Goal: Task Accomplishment & Management: Manage account settings

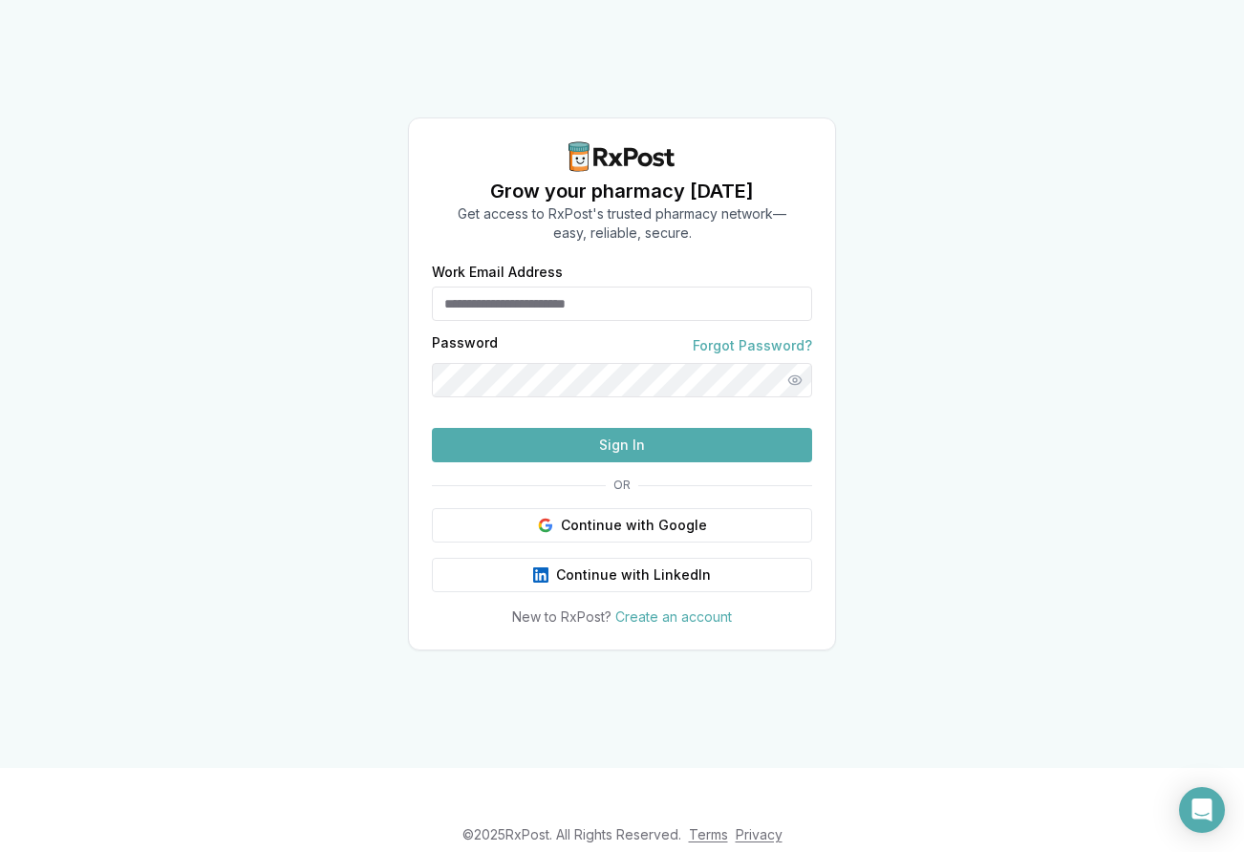
click at [554, 287] on input "Work Email Address" at bounding box center [622, 304] width 380 height 34
type input "**********"
click at [432, 428] on button "Sign In" at bounding box center [622, 445] width 380 height 34
click at [621, 463] on button "Sign In" at bounding box center [622, 445] width 380 height 34
click at [553, 287] on input "**********" at bounding box center [622, 304] width 380 height 34
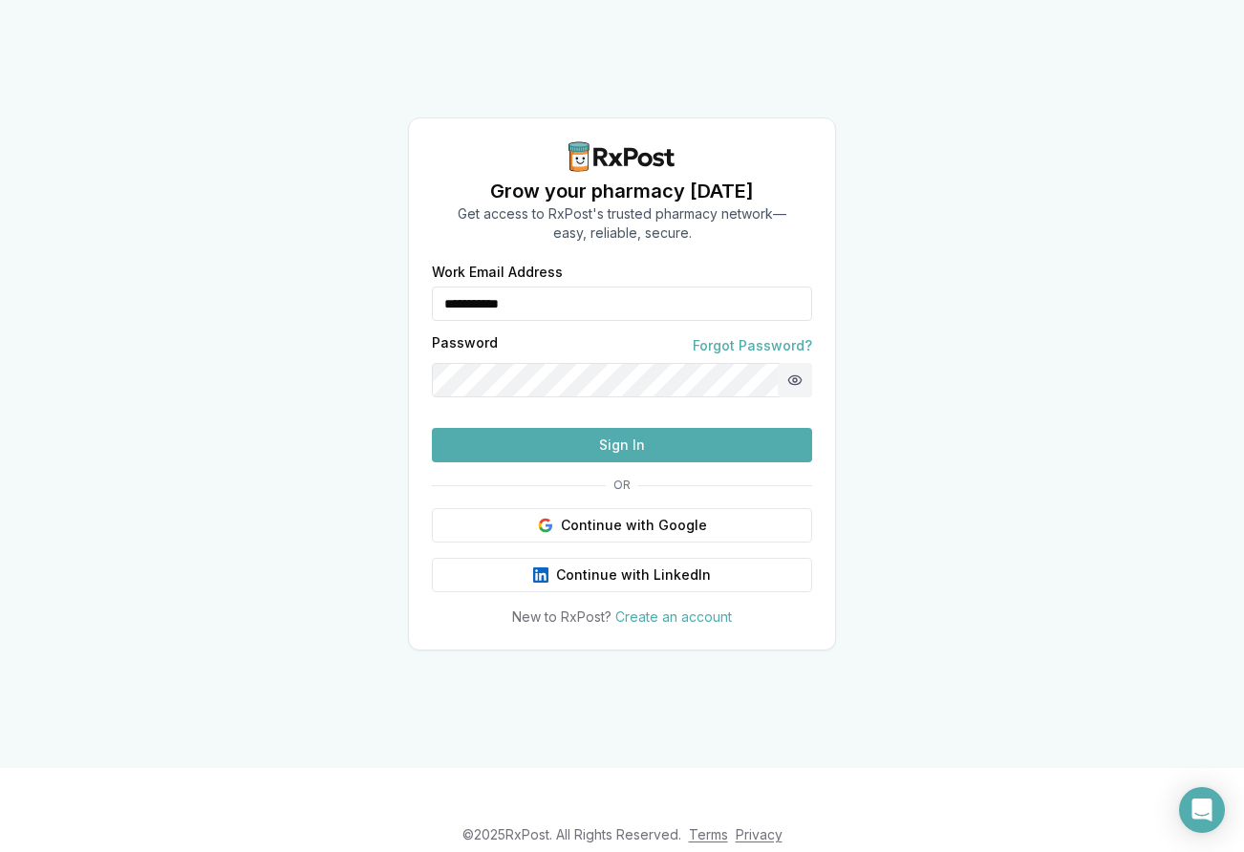
click at [794, 363] on button "Show password" at bounding box center [795, 380] width 34 height 34
click at [626, 463] on button "Sign In" at bounding box center [622, 445] width 380 height 34
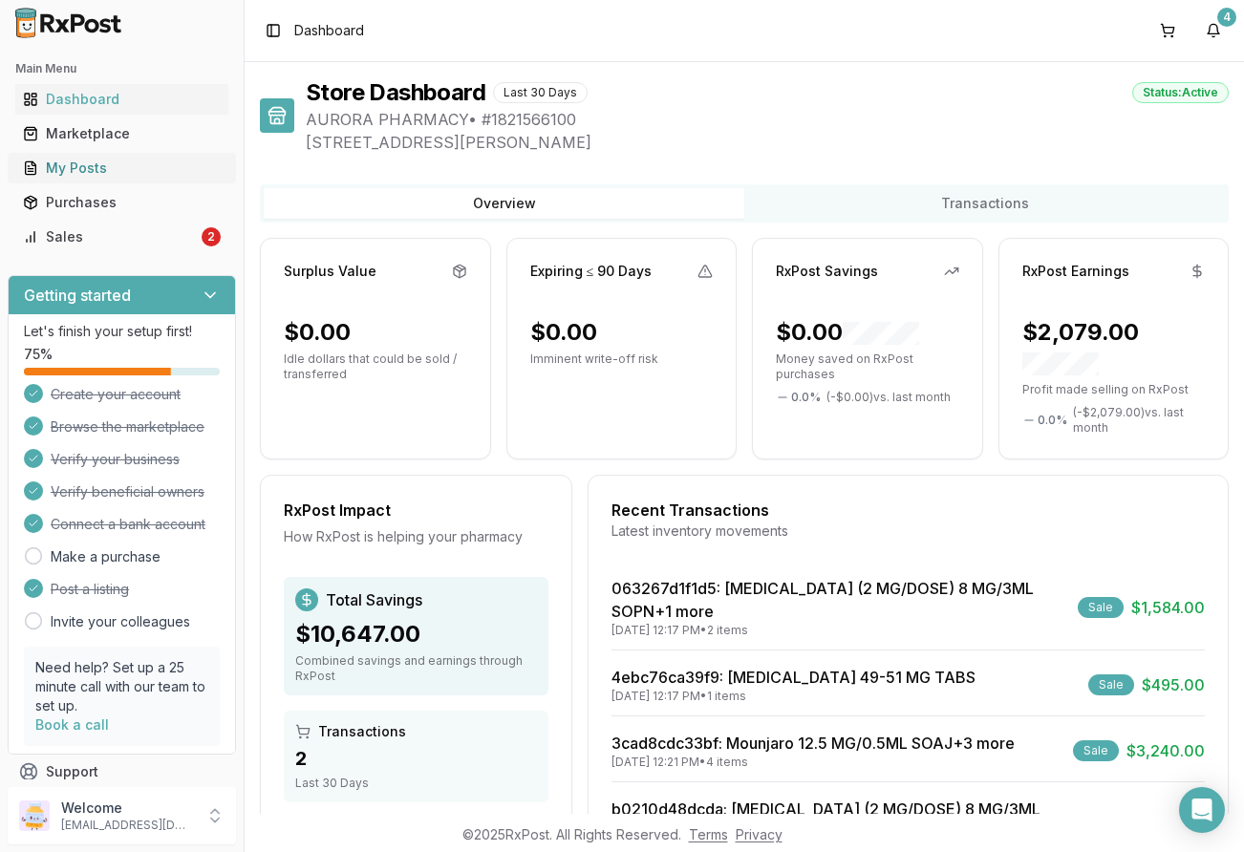
click at [80, 169] on div "My Posts" at bounding box center [122, 168] width 198 height 19
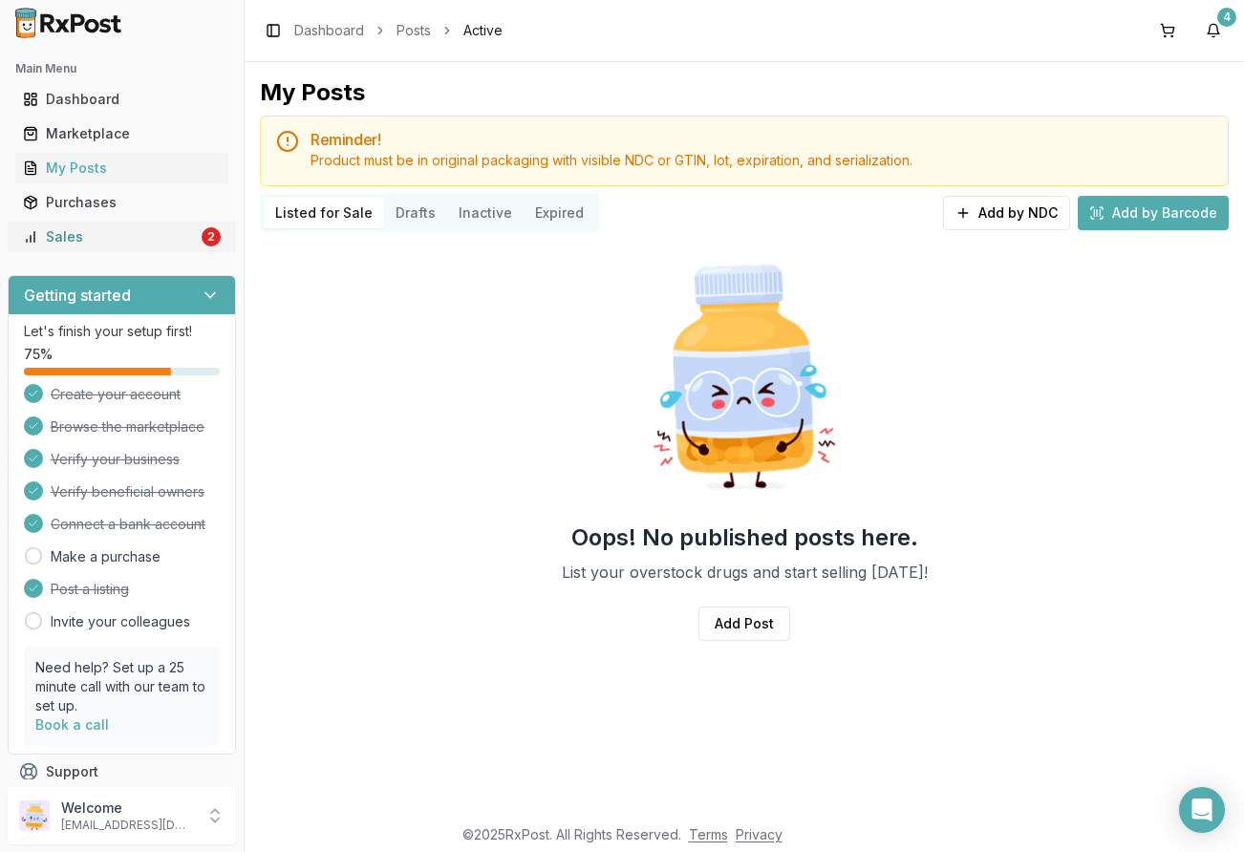
click at [49, 229] on div "Sales" at bounding box center [110, 236] width 175 height 19
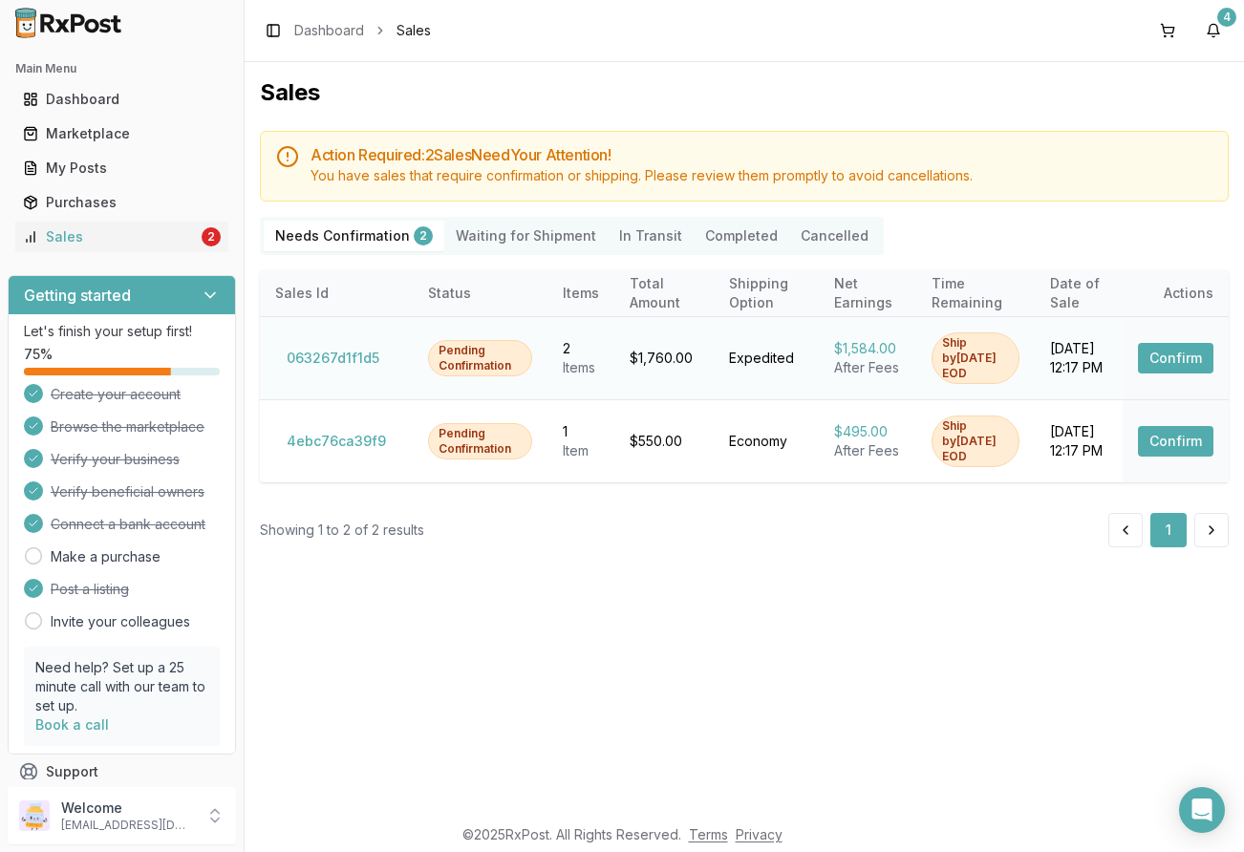
click at [1164, 358] on button "Confirm" at bounding box center [1175, 358] width 75 height 31
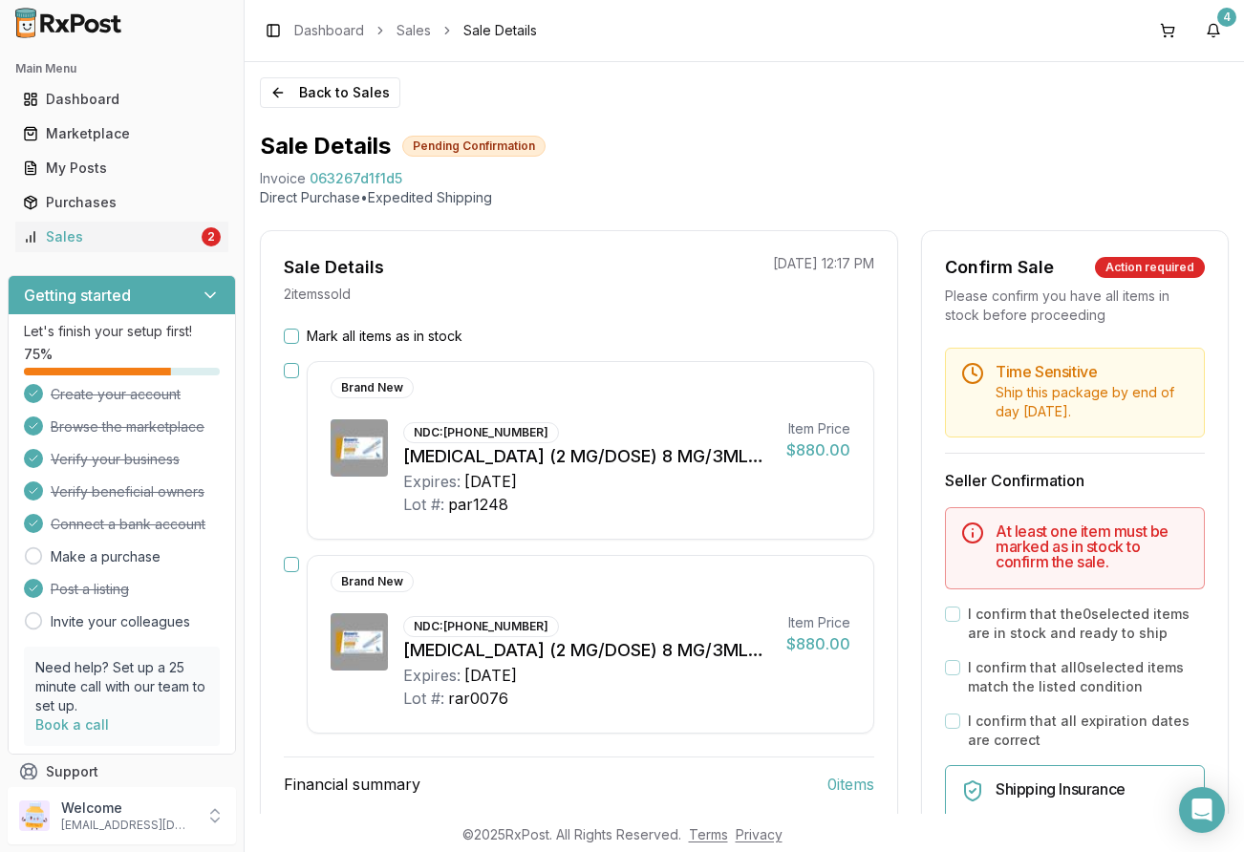
scroll to position [96, 0]
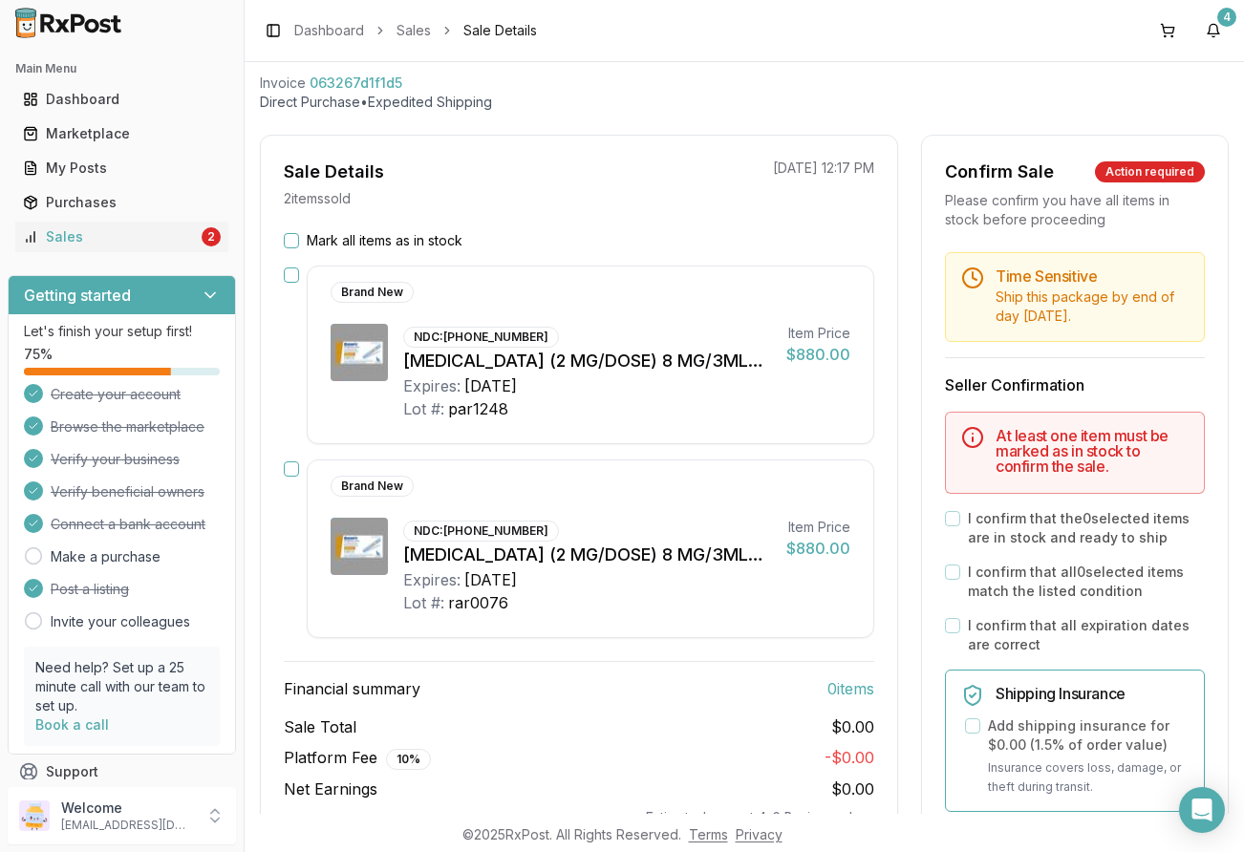
click at [956, 627] on div "I confirm that all expiration dates are correct" at bounding box center [1075, 635] width 260 height 38
click at [294, 247] on button "Mark all items as in stock" at bounding box center [291, 240] width 15 height 15
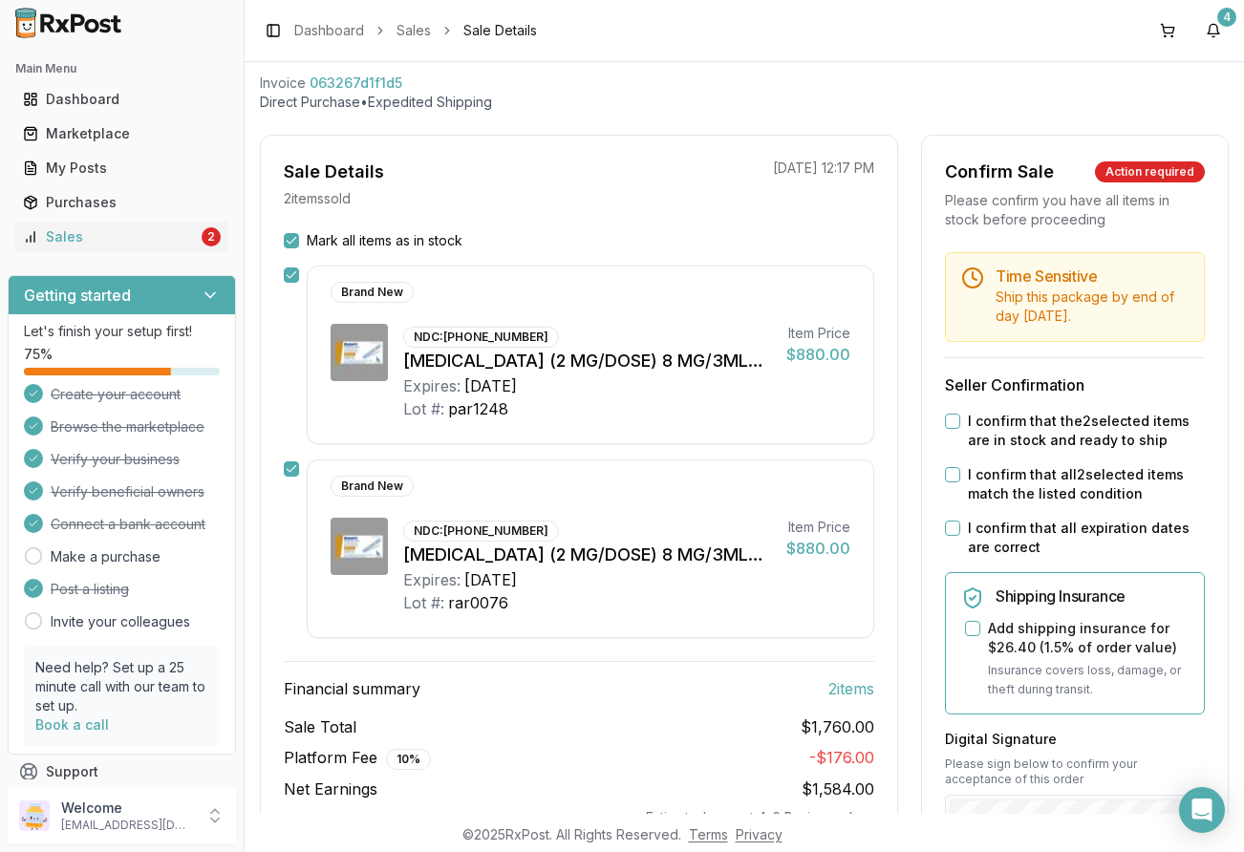
click at [945, 420] on button "I confirm that the 2 selected items are in stock and ready to ship" at bounding box center [952, 421] width 15 height 15
click at [947, 476] on button "I confirm that all 2 selected items match the listed condition" at bounding box center [952, 474] width 15 height 15
click at [951, 527] on button "I confirm that all expiration dates are correct" at bounding box center [952, 528] width 15 height 15
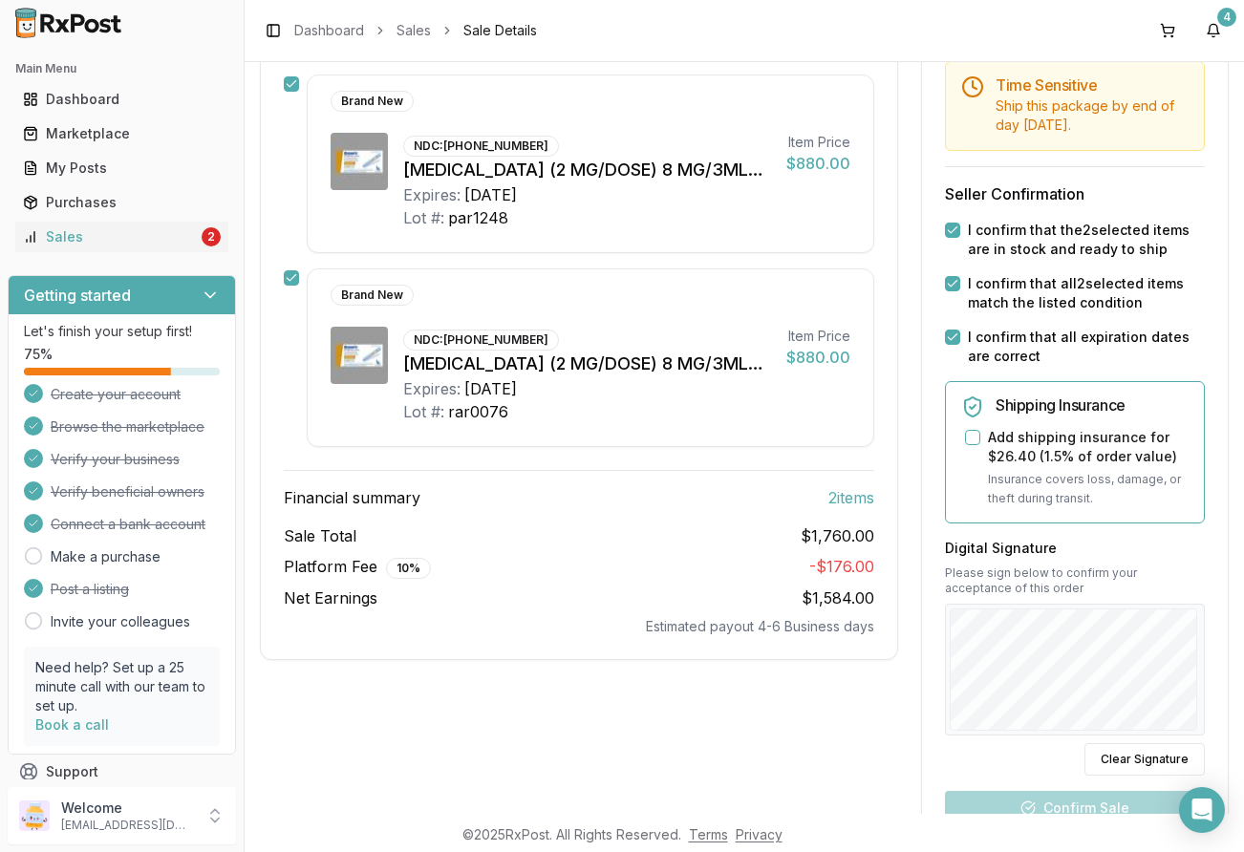
click at [1243, 597] on html "Main Menu Dashboard Marketplace My Posts Purchases Sales 2 Getting started Let'…" at bounding box center [622, 426] width 1244 height 852
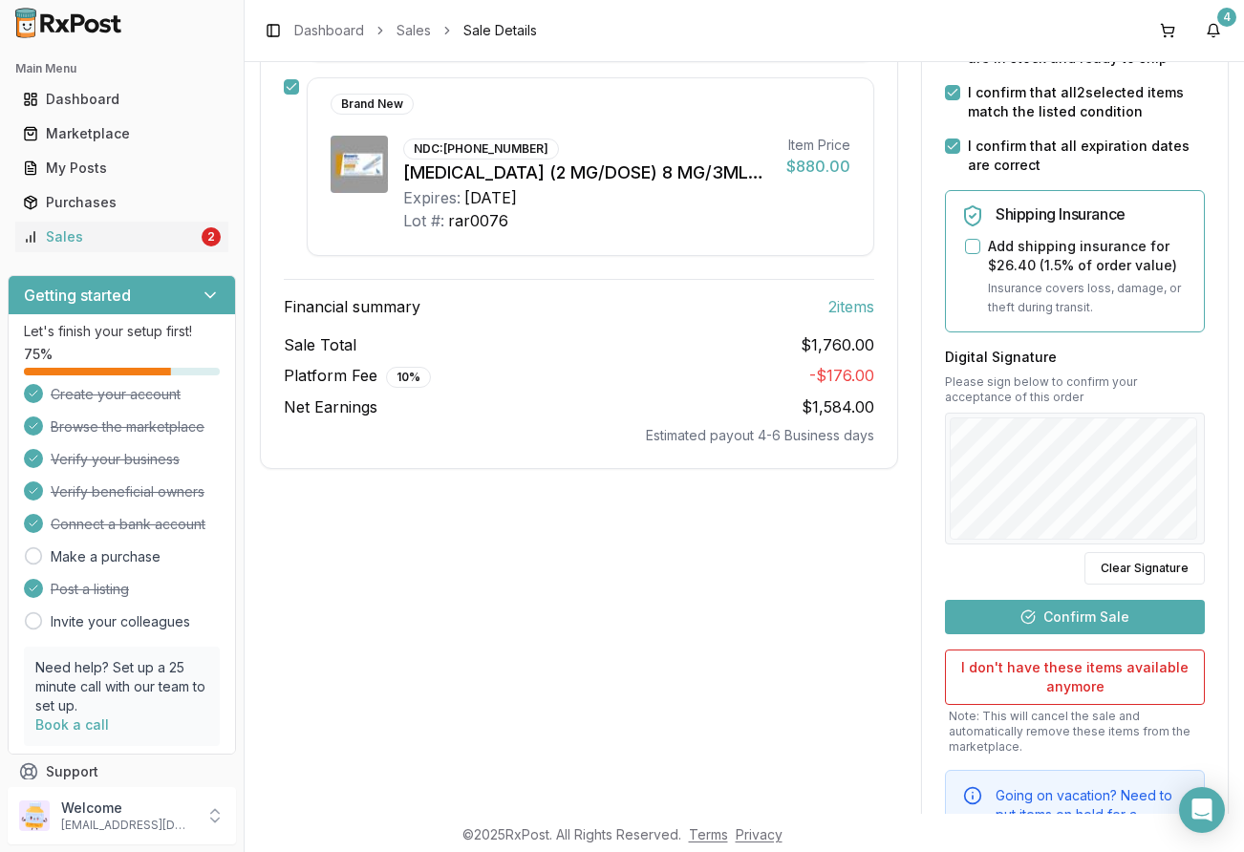
click at [1065, 612] on button "Confirm Sale" at bounding box center [1075, 617] width 260 height 34
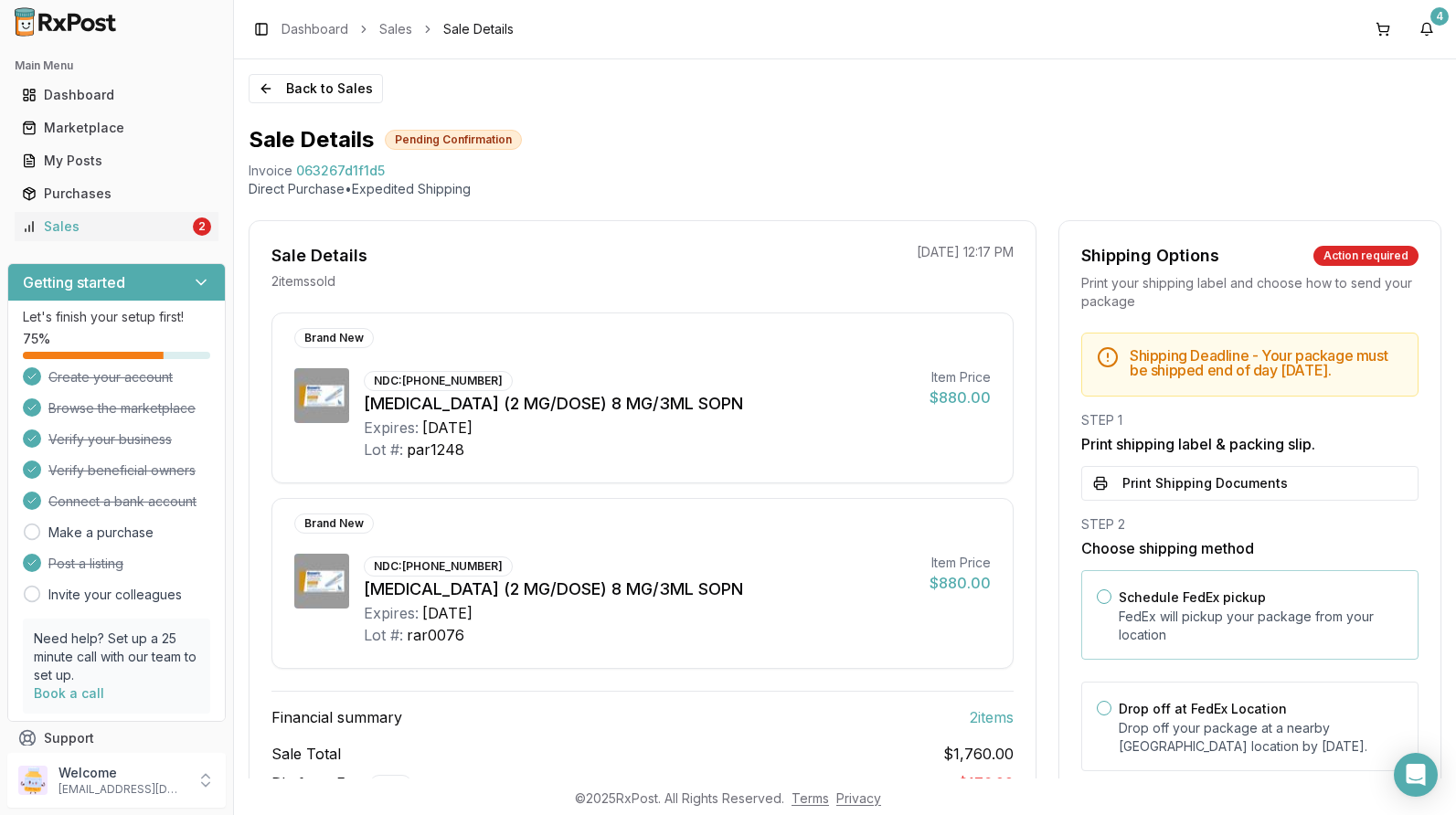
scroll to position [92, 0]
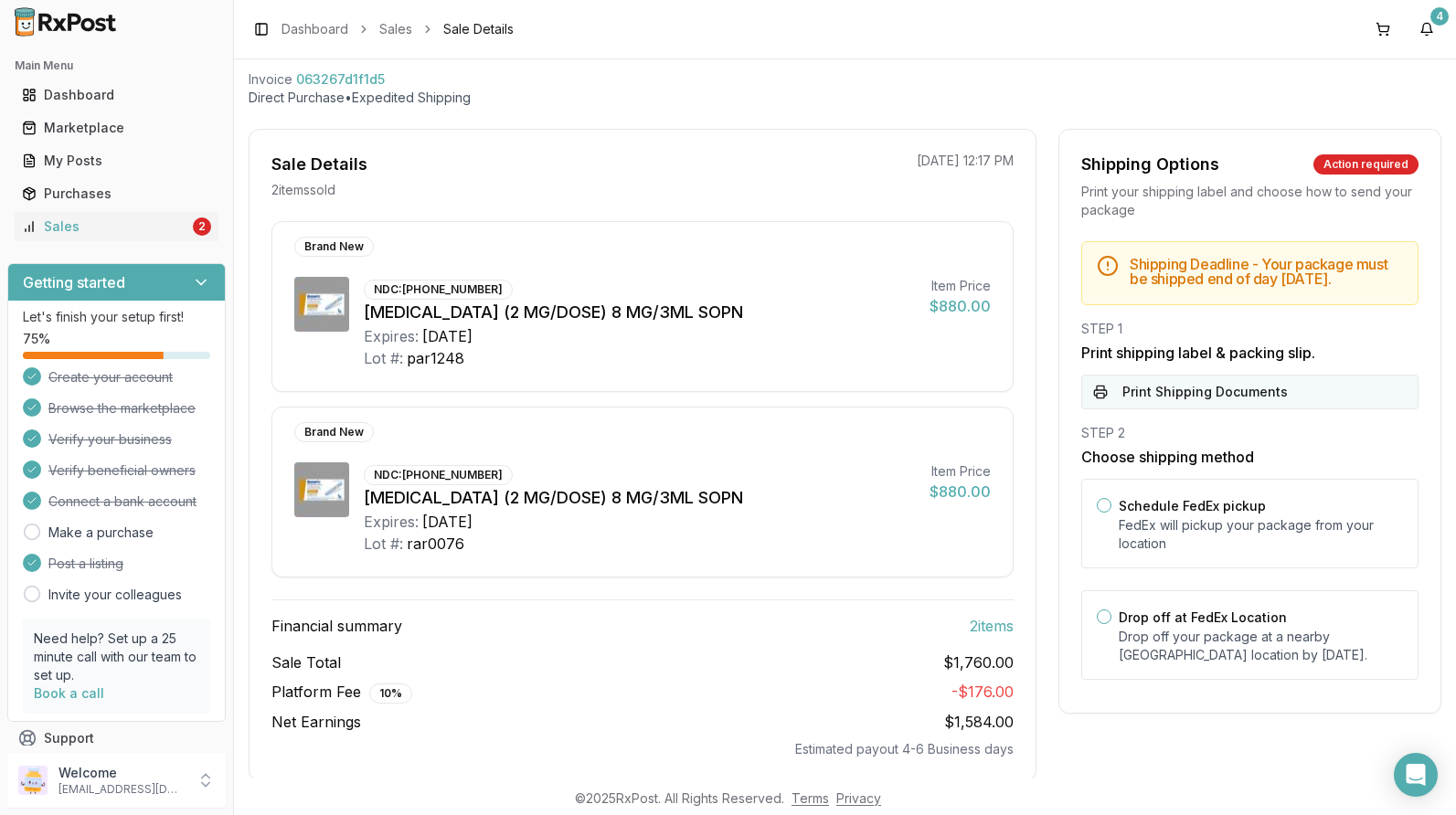
click at [1163, 391] on button "Print Shipping Documents" at bounding box center [1250, 392] width 338 height 34
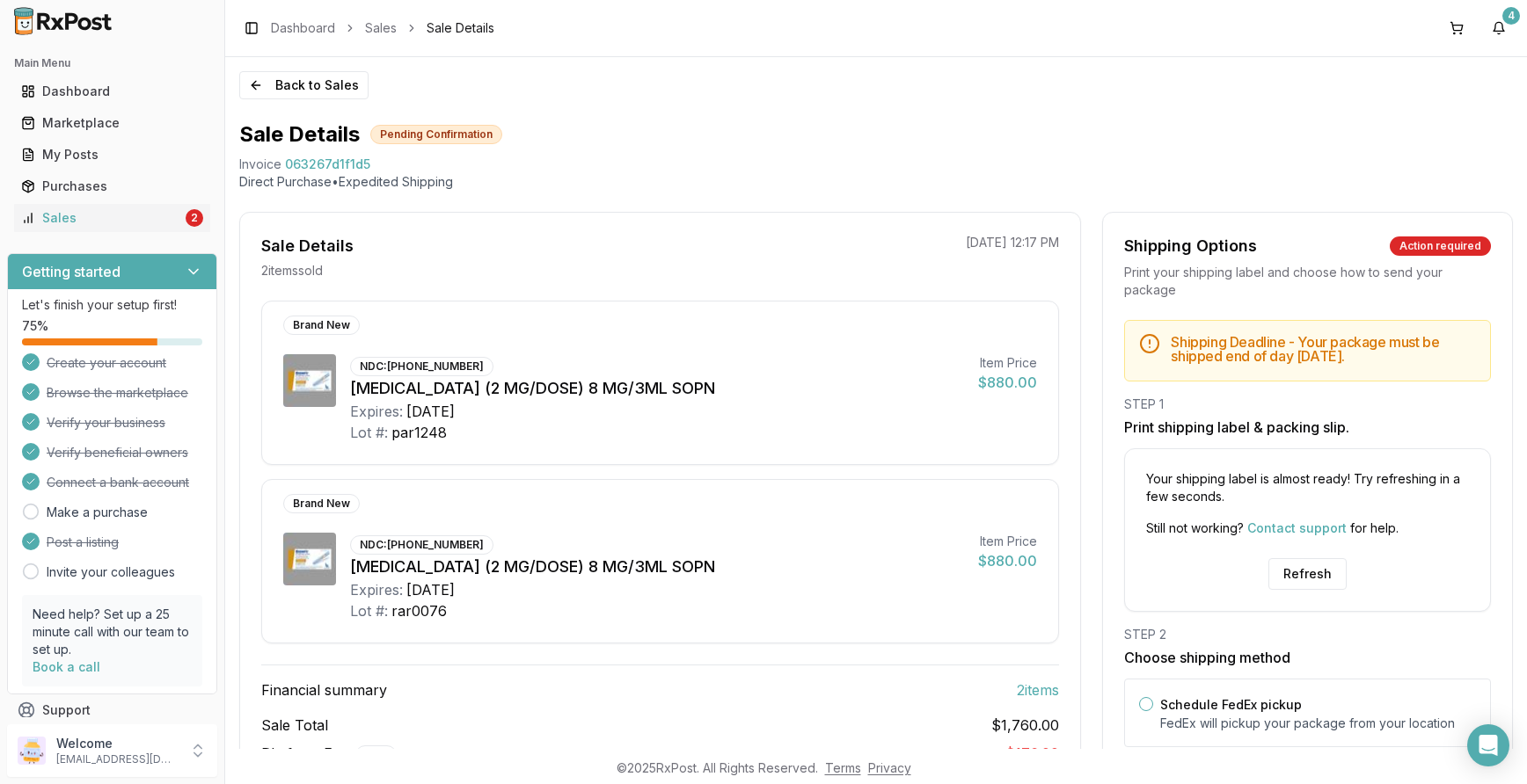
scroll to position [167, 0]
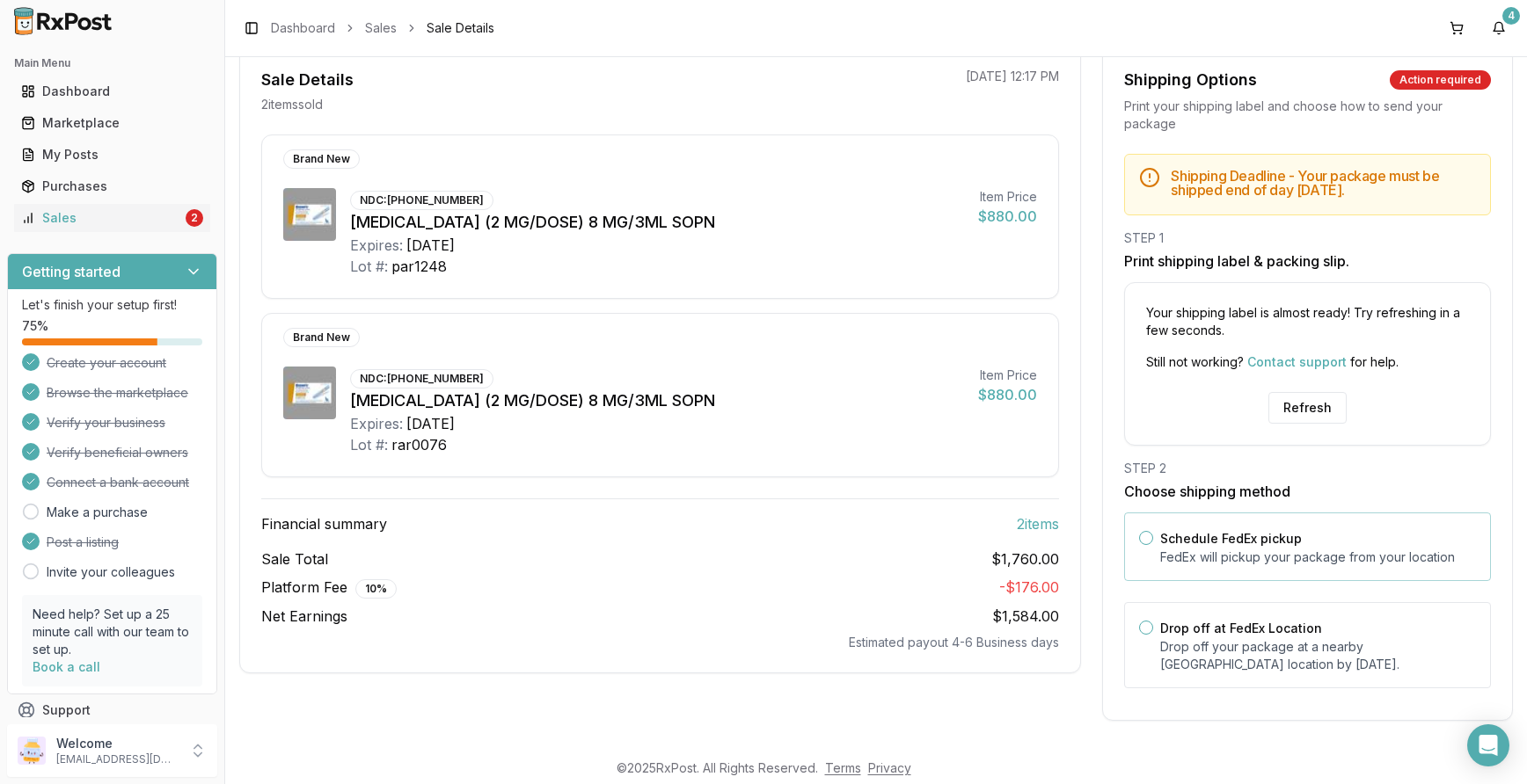
click at [1144, 541] on button "Schedule FedEx pickup" at bounding box center [1146, 537] width 14 height 14
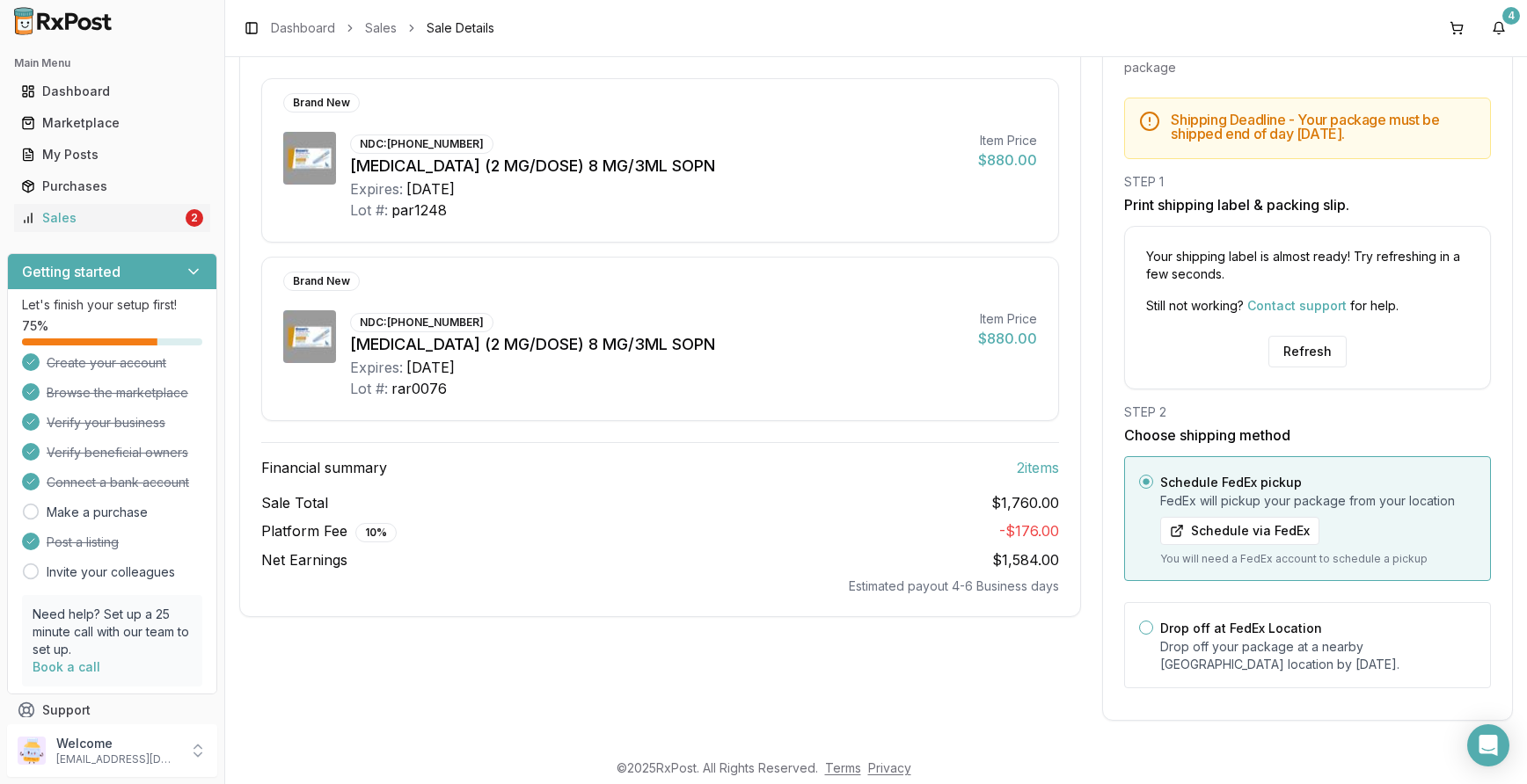
scroll to position [0, 0]
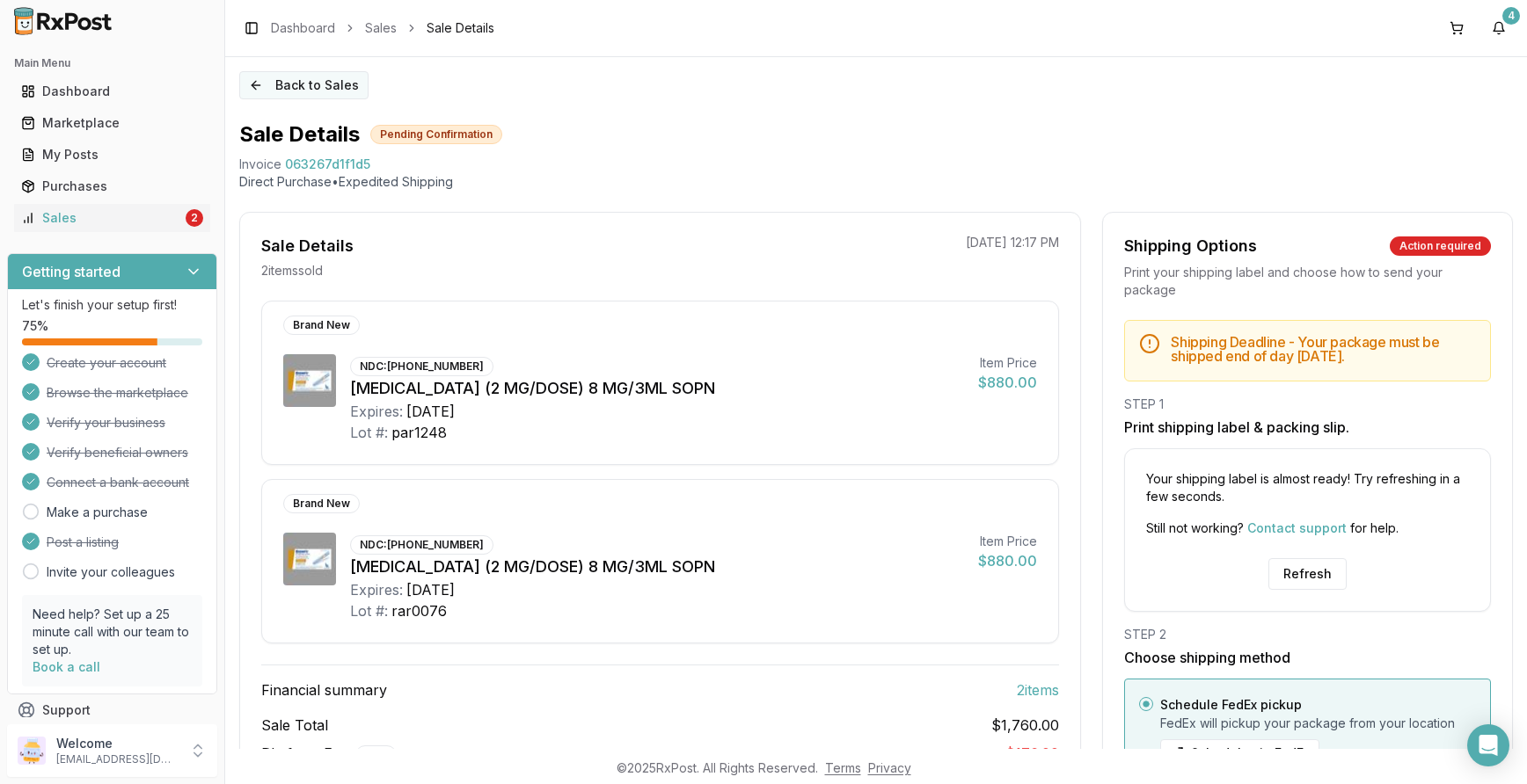
click at [324, 86] on button "Back to Sales" at bounding box center [304, 85] width 129 height 29
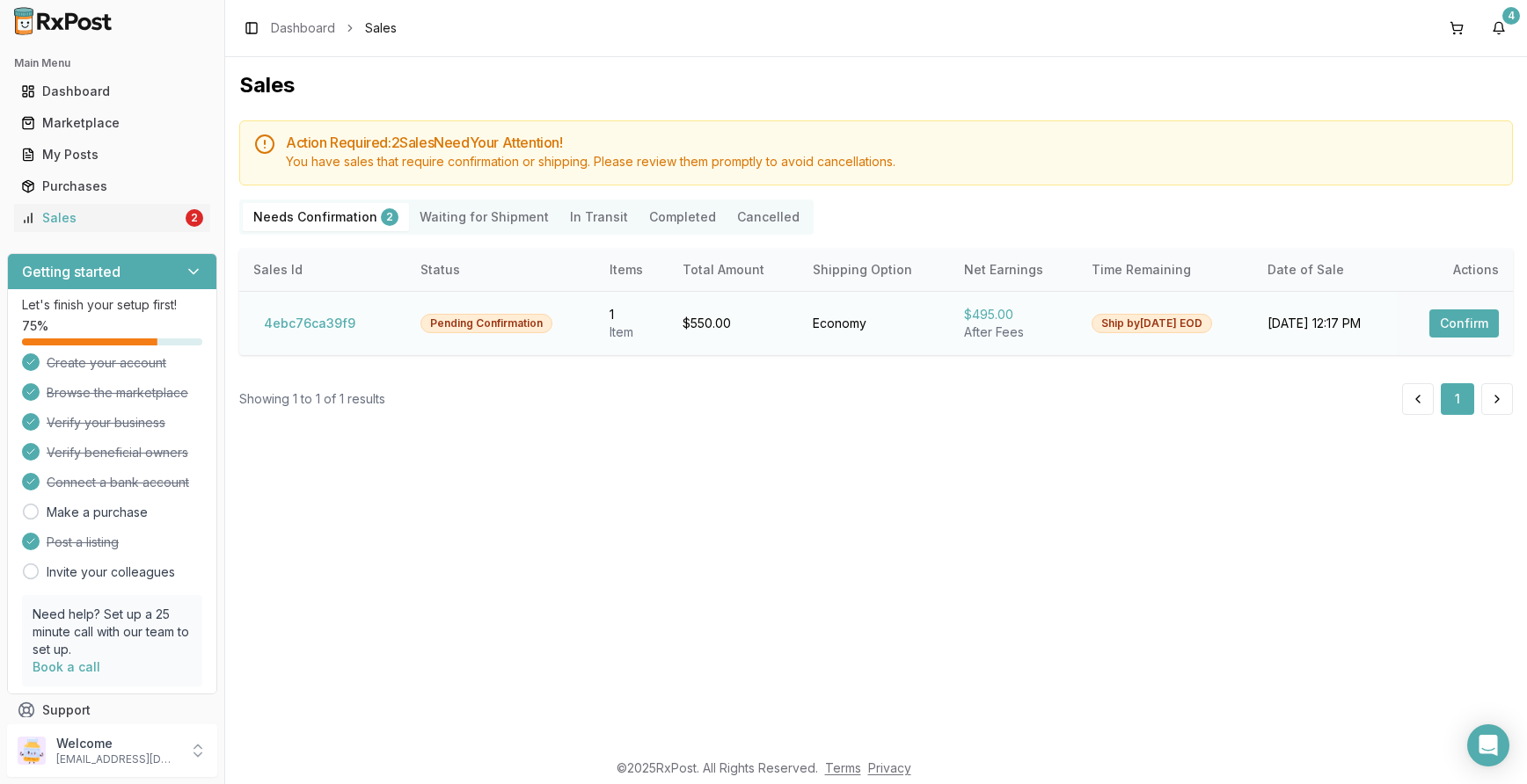
click at [1144, 327] on button "Confirm" at bounding box center [1463, 323] width 69 height 29
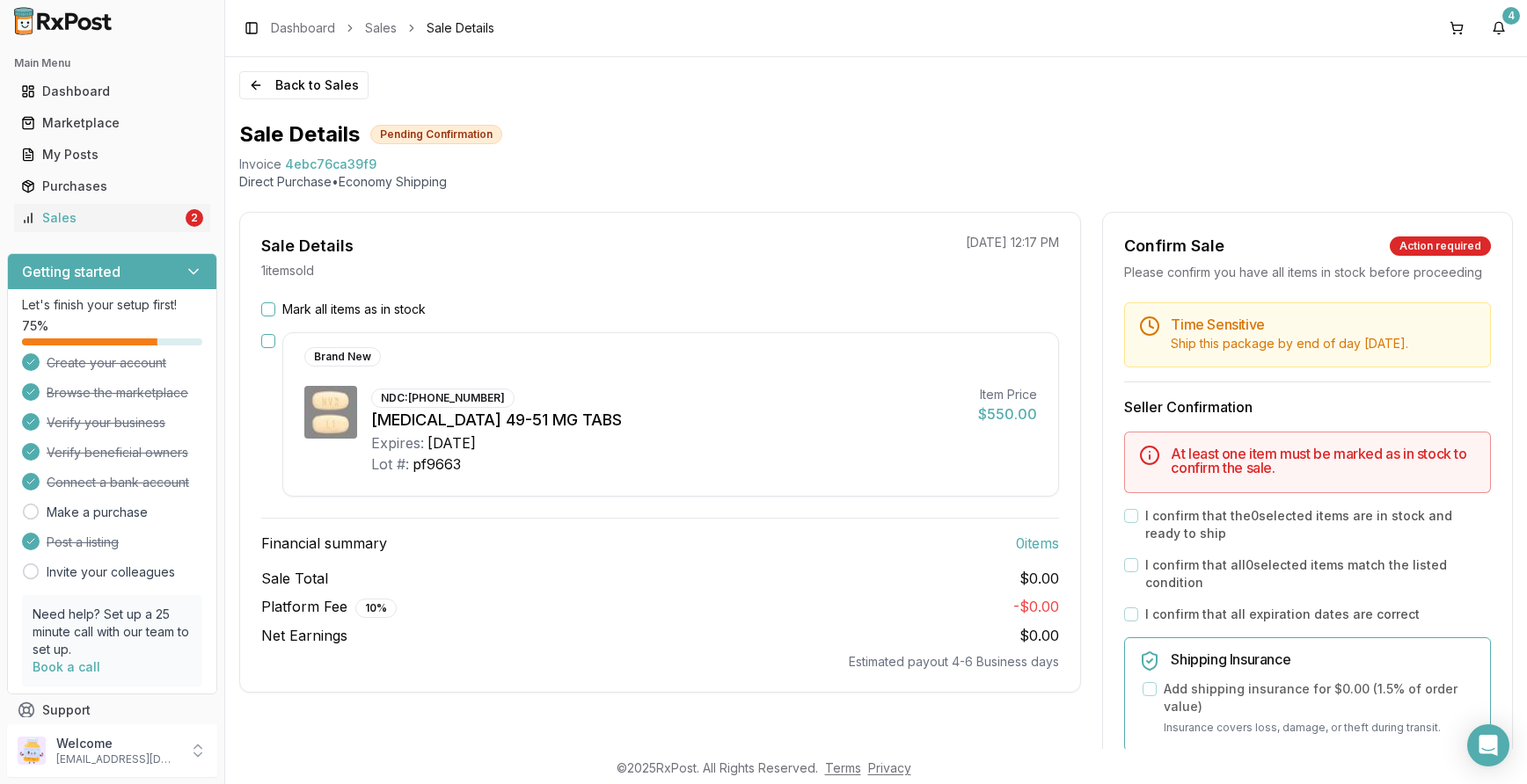
click at [272, 343] on button "button" at bounding box center [268, 340] width 14 height 14
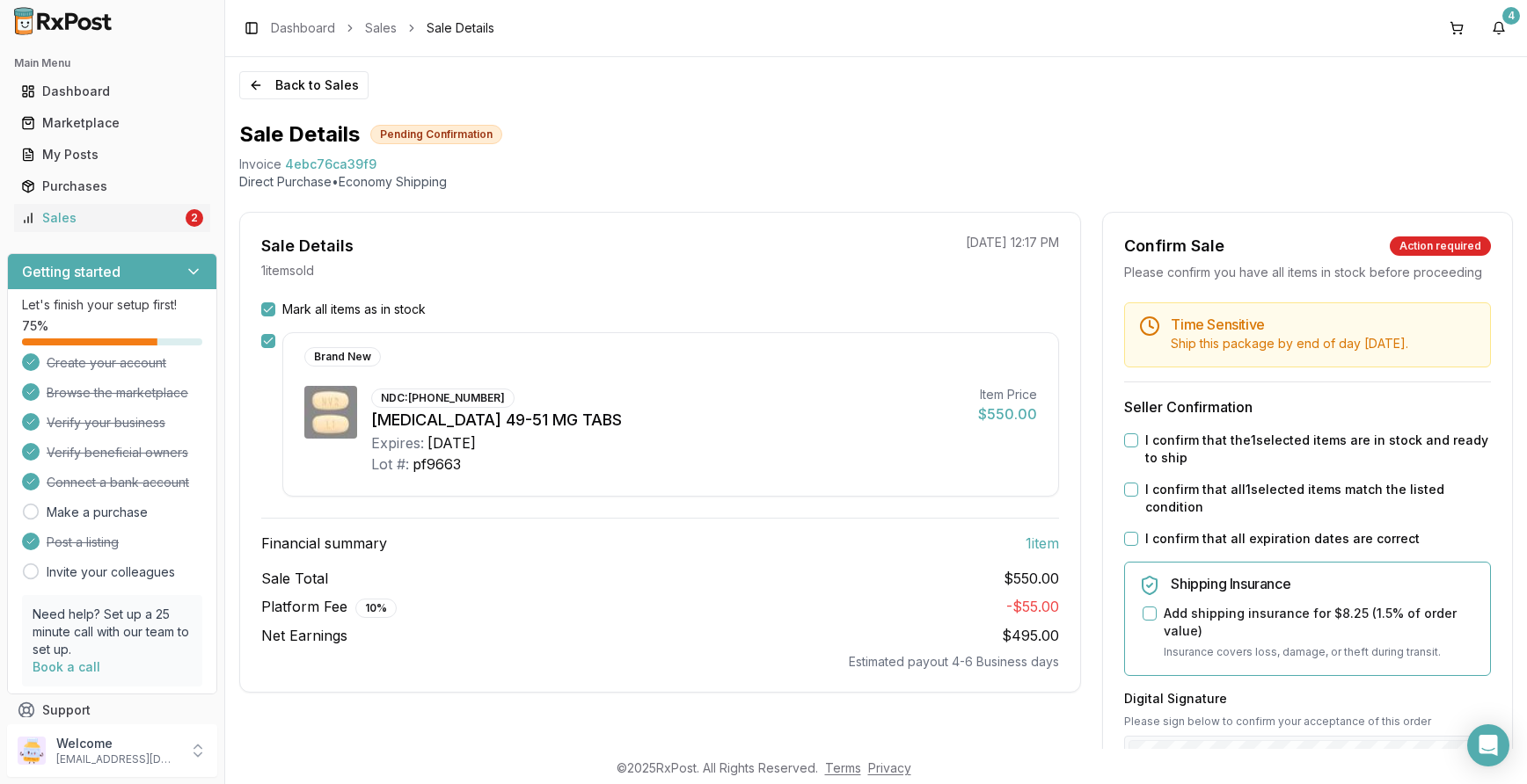
click at [1127, 447] on button "I confirm that the 1 selected items are in stock and ready to ship" at bounding box center [1130, 440] width 14 height 14
click at [1126, 497] on button "I confirm that all 1 selected items match the listed condition" at bounding box center [1130, 490] width 14 height 14
click at [1125, 546] on button "I confirm that all expiration dates are correct" at bounding box center [1130, 538] width 14 height 14
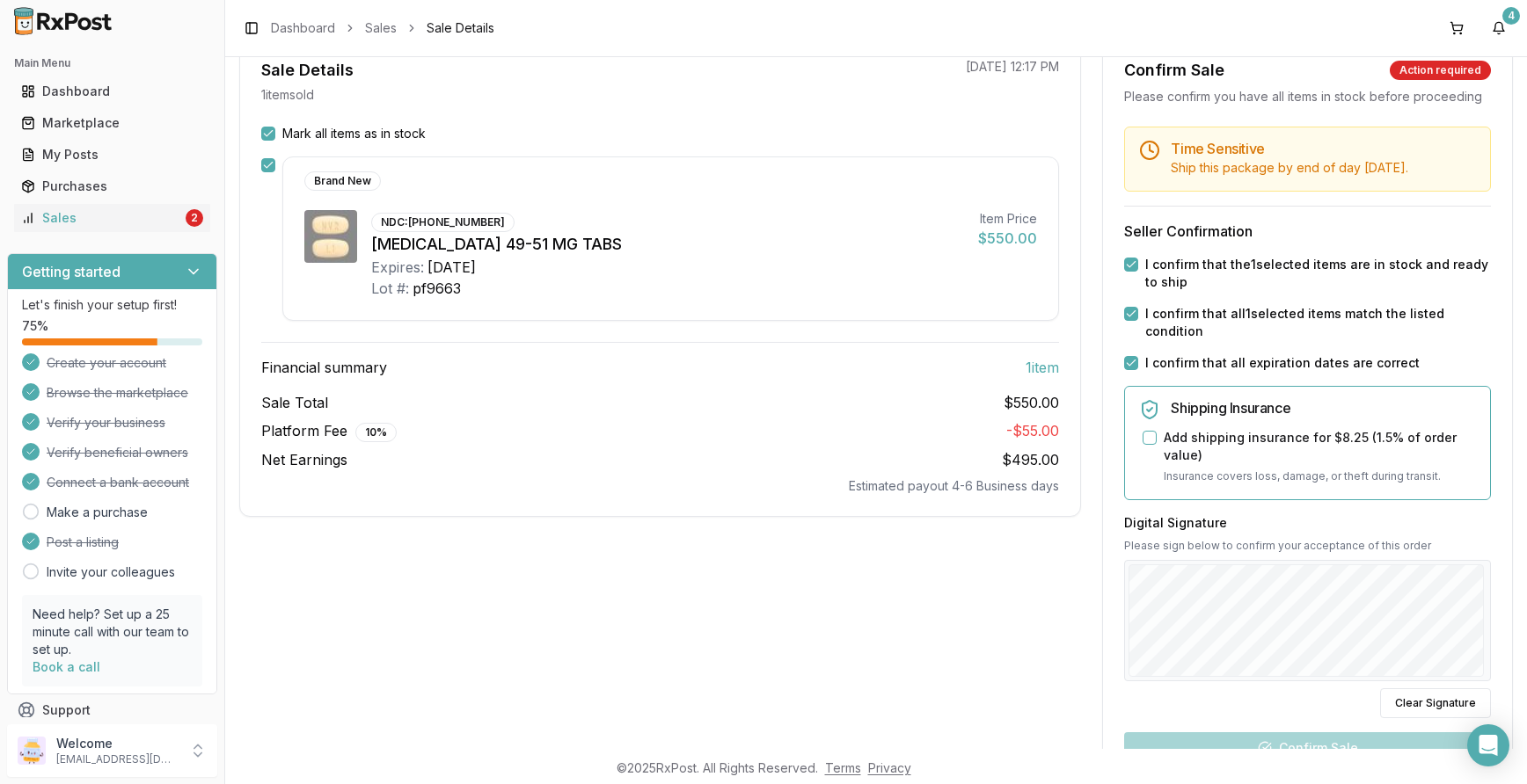
scroll to position [352, 0]
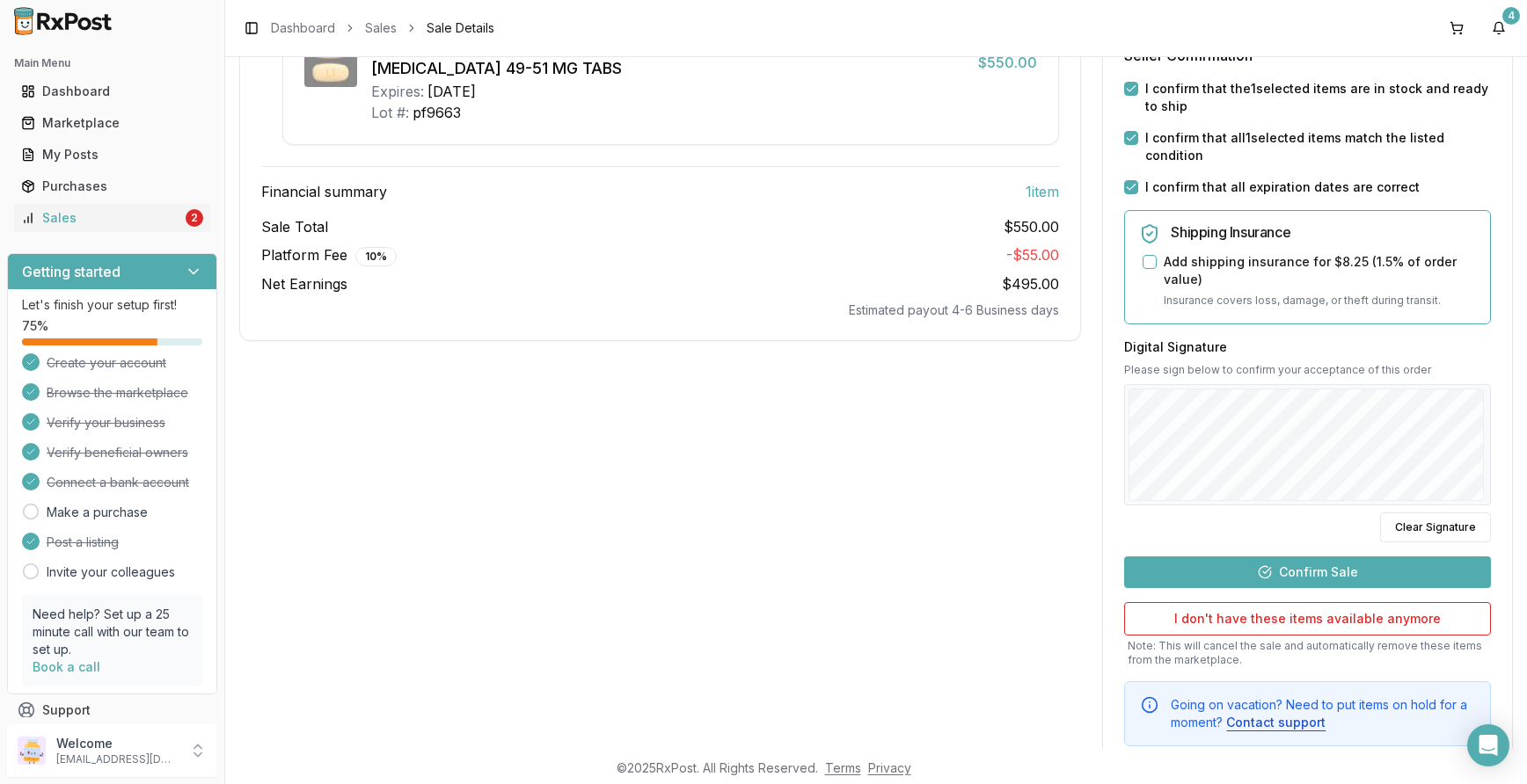
click at [1144, 588] on button "Confirm Sale" at bounding box center [1307, 572] width 366 height 31
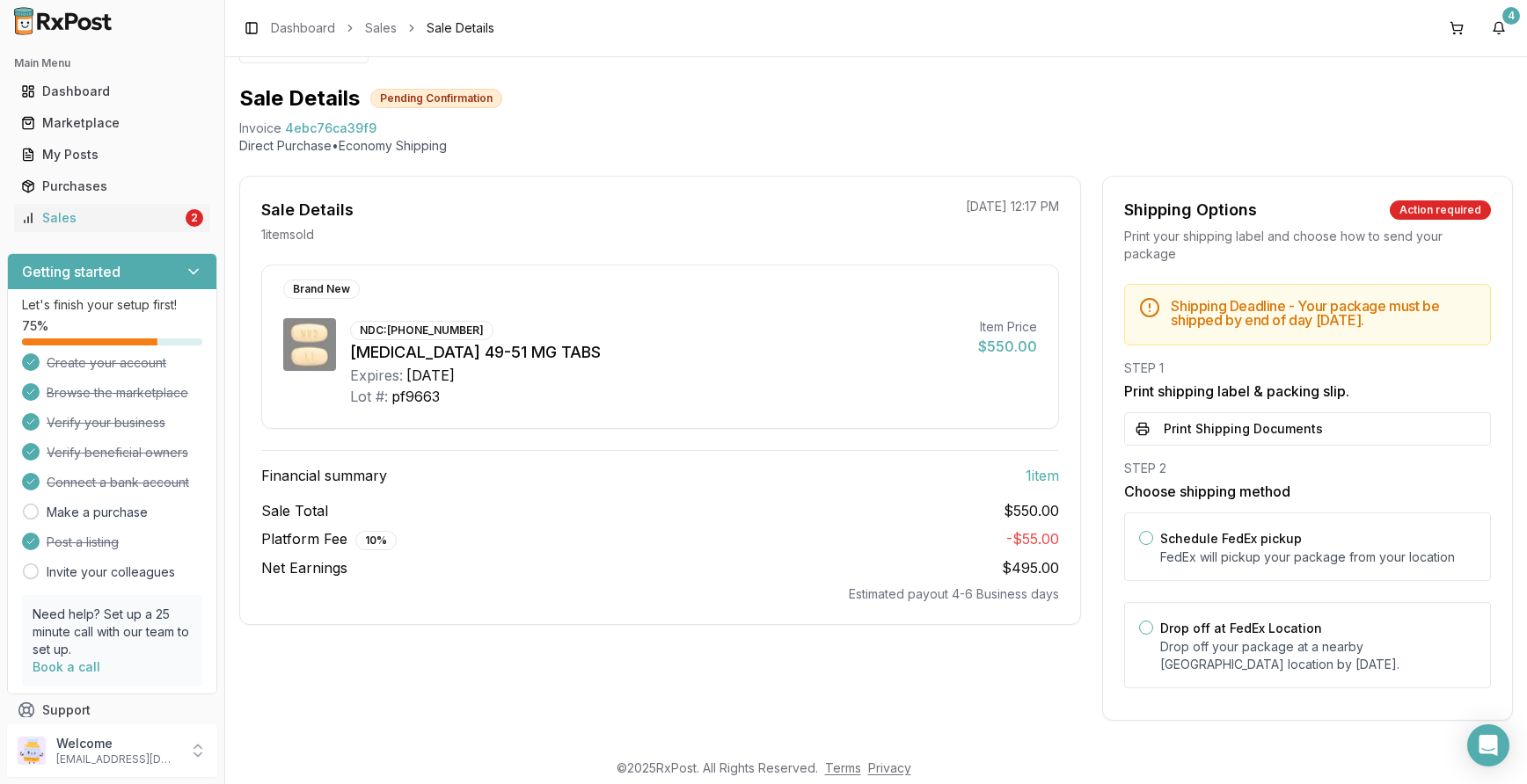
scroll to position [36, 0]
click at [1144, 426] on button "Print Shipping Documents" at bounding box center [1307, 429] width 366 height 33
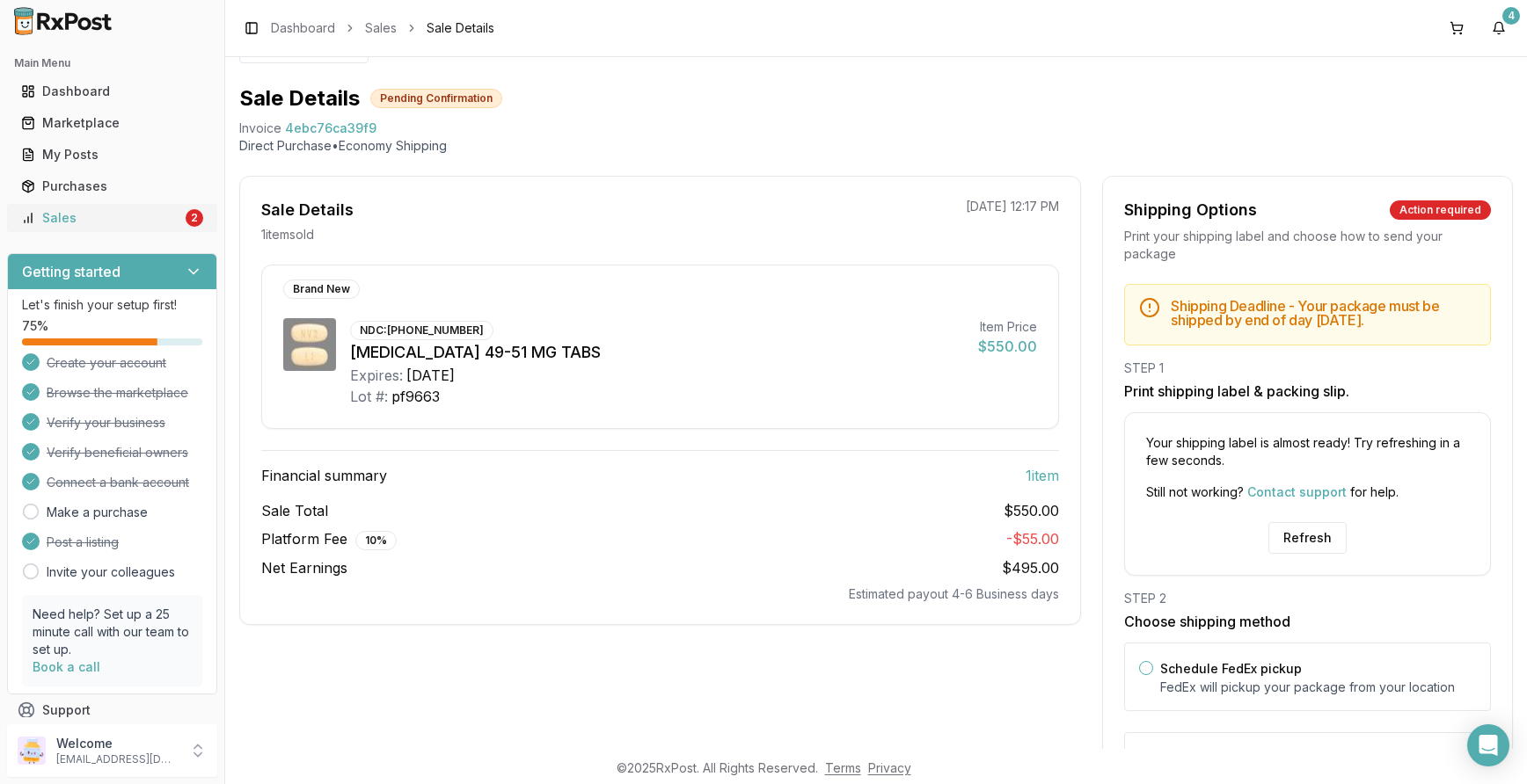
click at [81, 214] on div "Sales" at bounding box center [101, 217] width 161 height 17
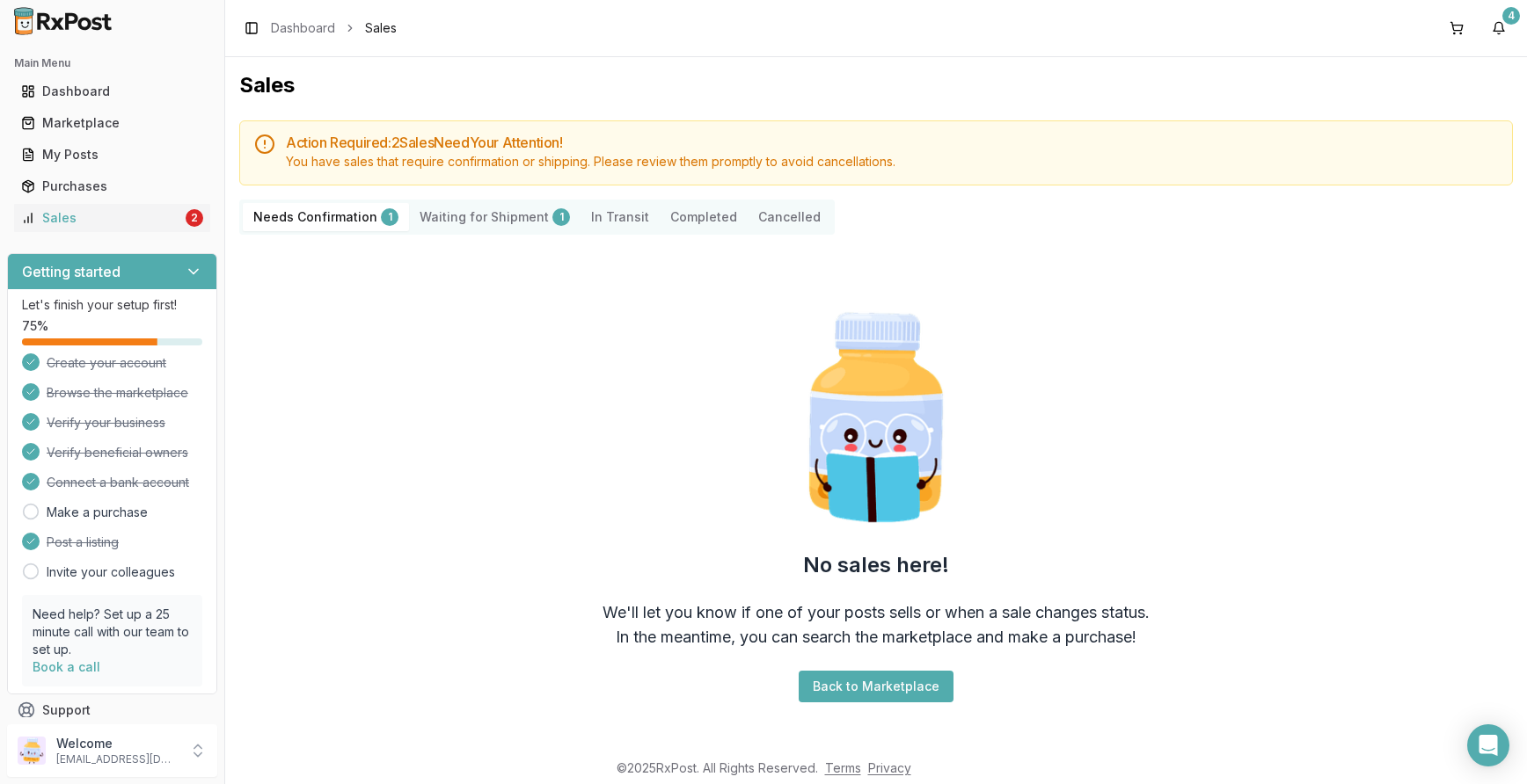
click at [456, 220] on Shipment "Waiting for Shipment 1" at bounding box center [494, 217] width 171 height 29
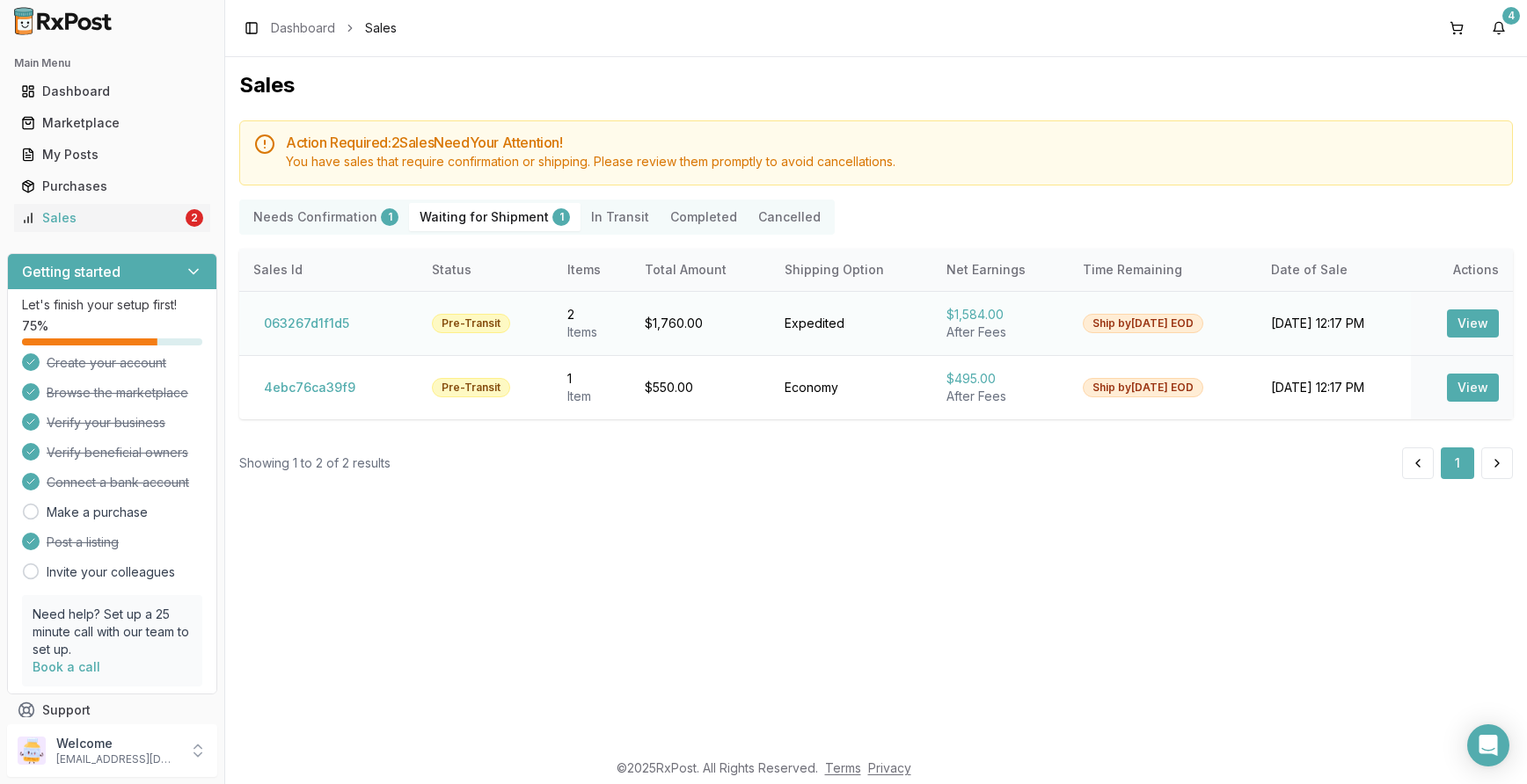
click at [1144, 319] on button "View" at bounding box center [1473, 323] width 52 height 29
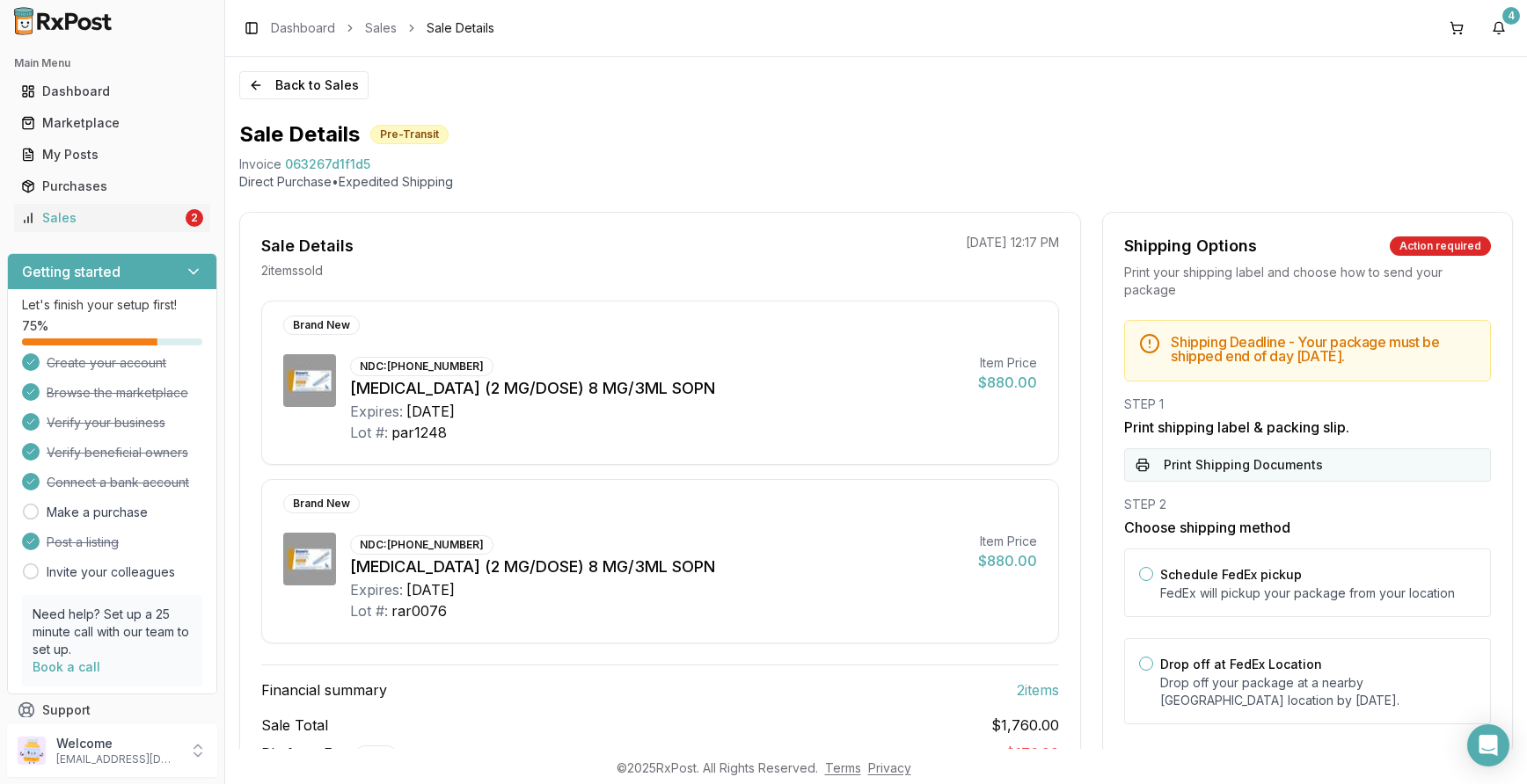
click at [1144, 466] on button "Print Shipping Documents" at bounding box center [1307, 465] width 366 height 33
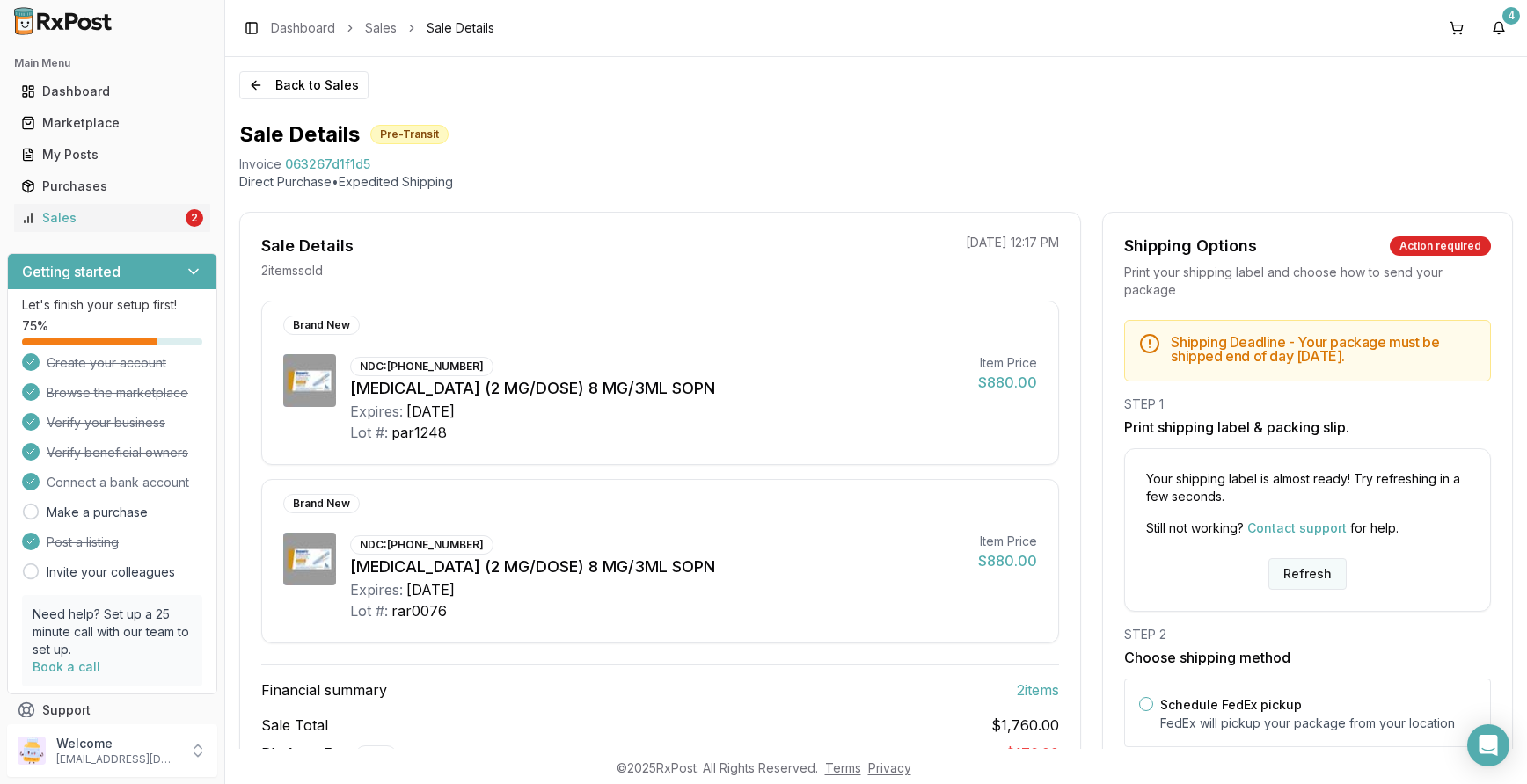
click at [1144, 573] on button "Refresh" at bounding box center [1307, 574] width 78 height 31
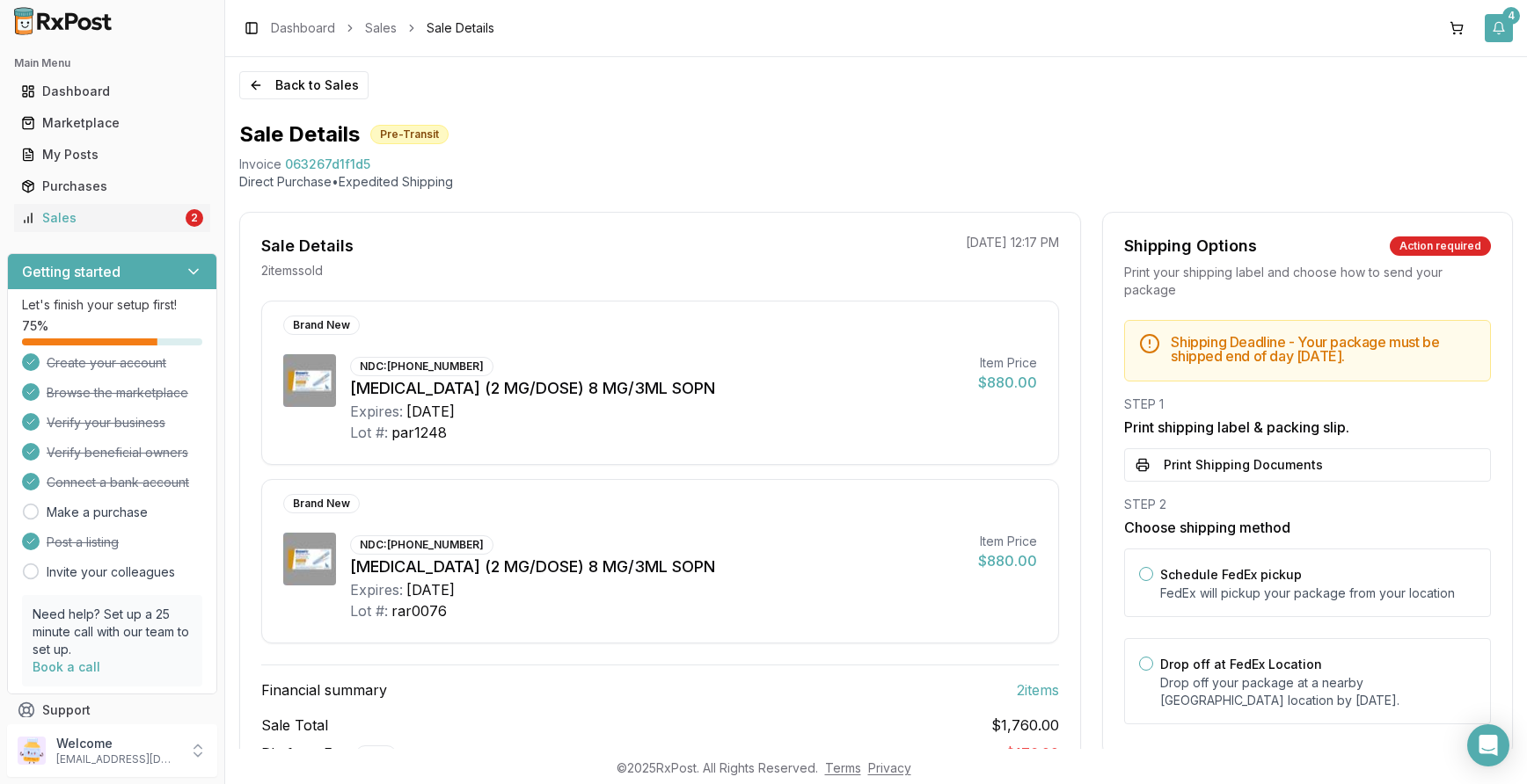
click at [1497, 27] on button "4" at bounding box center [1498, 28] width 29 height 29
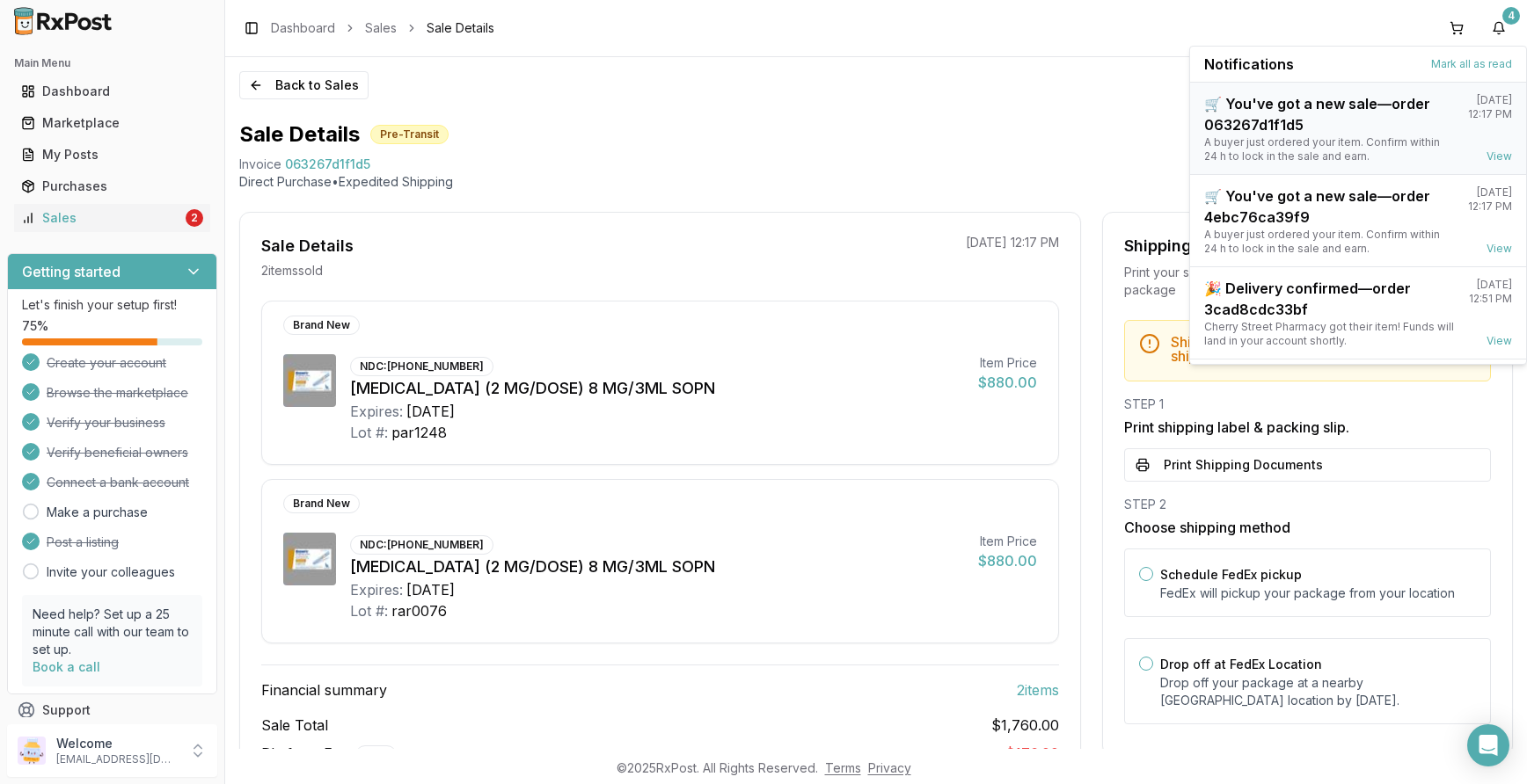
scroll to position [138, 0]
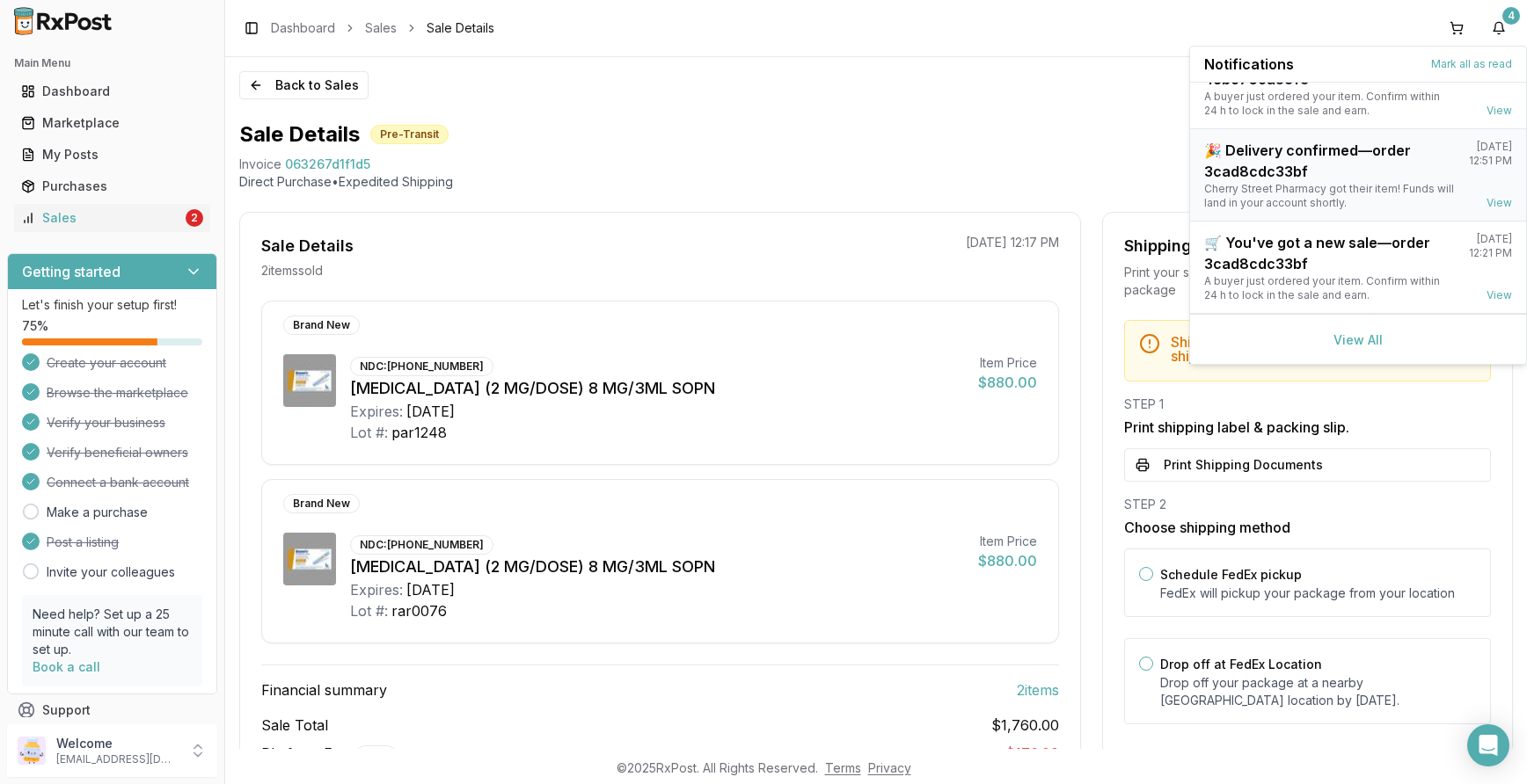
click at [1328, 177] on div "🎉 Delivery confirmed—order 3cad8cdc33bf" at bounding box center [1329, 161] width 250 height 42
click at [1053, 152] on div "Sale Details Pre-Transit Invoice 063267d1f1d5 Direct Purchase • Expedited Shipp…" at bounding box center [876, 156] width 1274 height 70
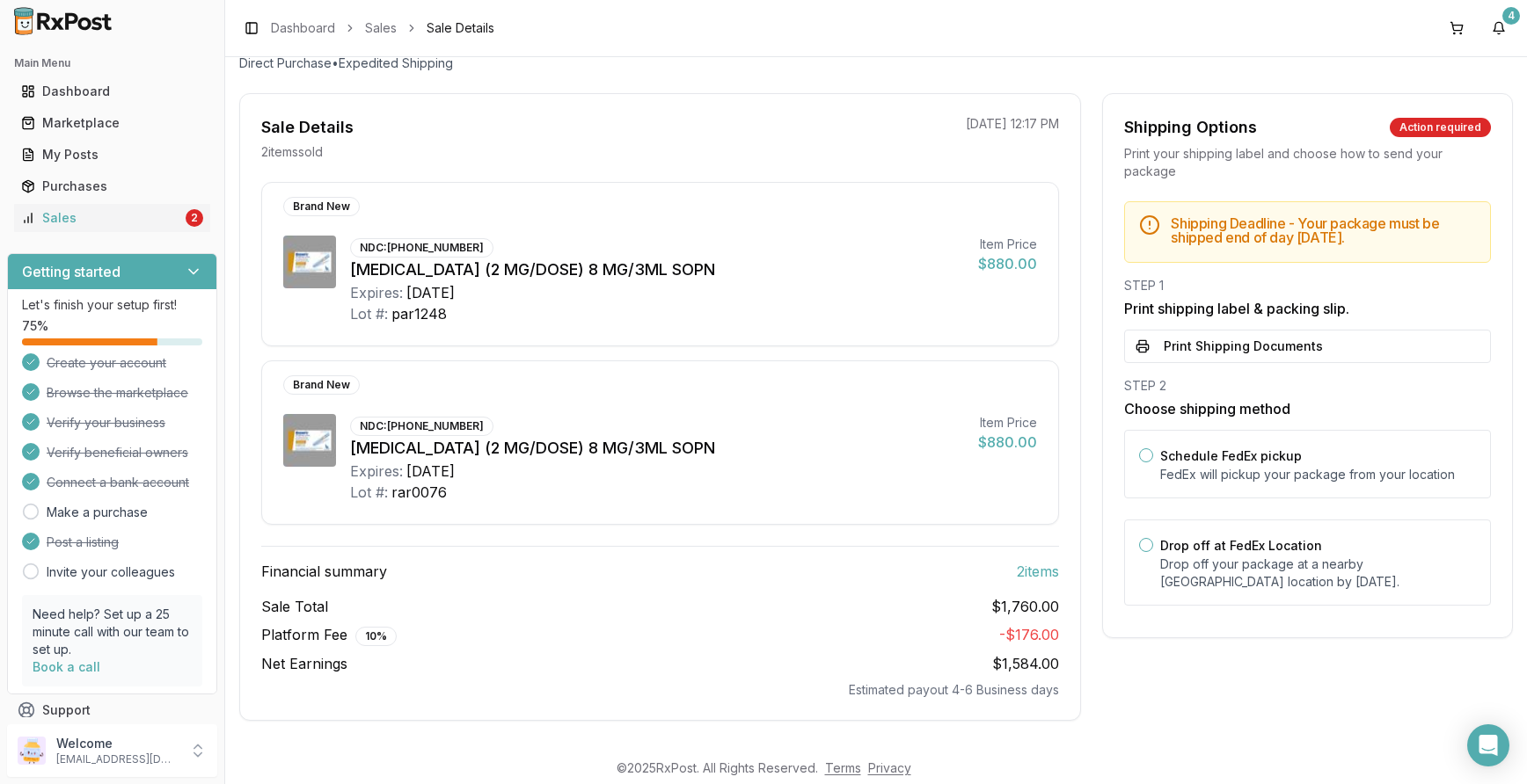
scroll to position [0, 0]
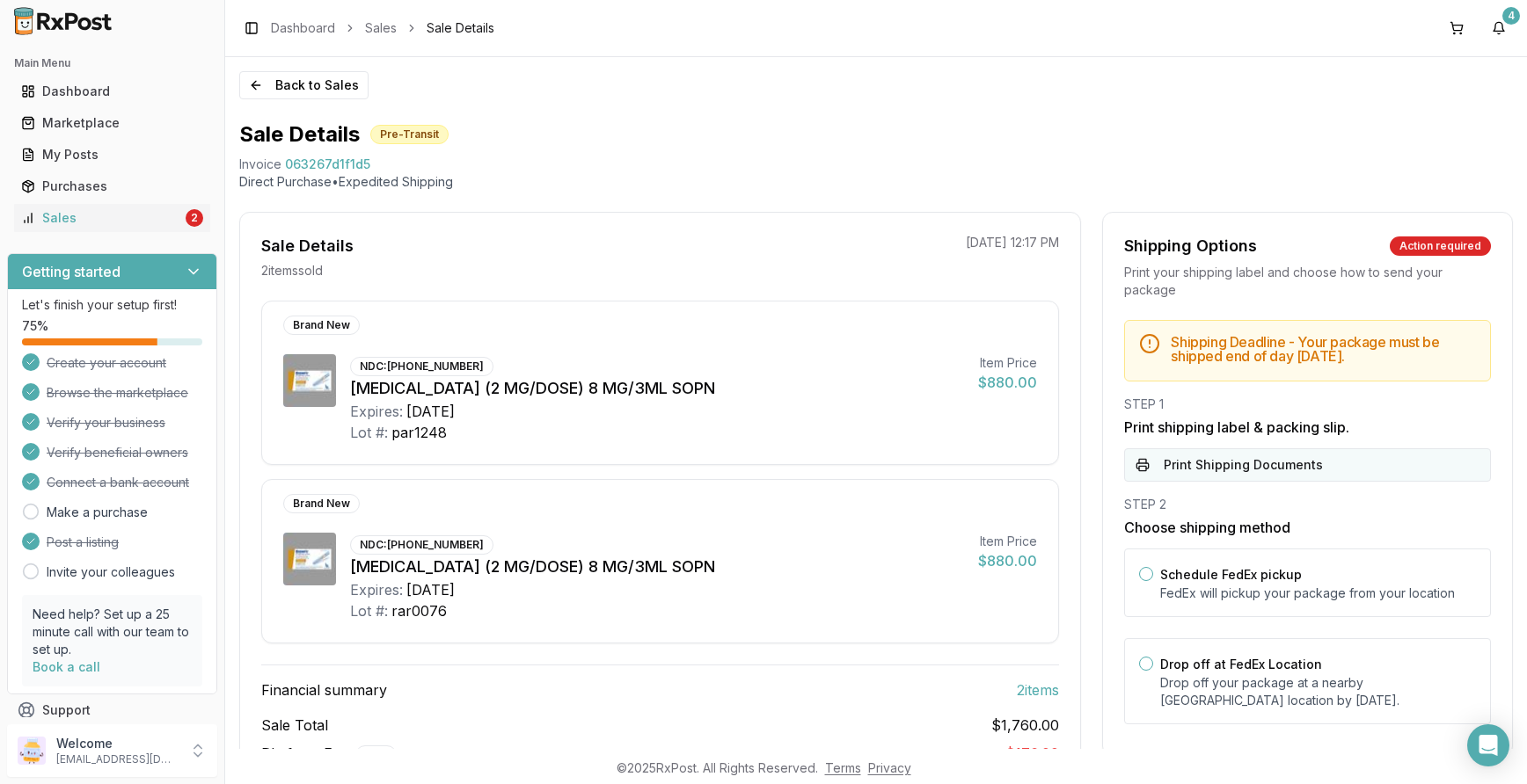
click at [1232, 464] on button "Print Shipping Documents" at bounding box center [1307, 465] width 366 height 33
click at [57, 212] on div "Sales" at bounding box center [101, 217] width 161 height 17
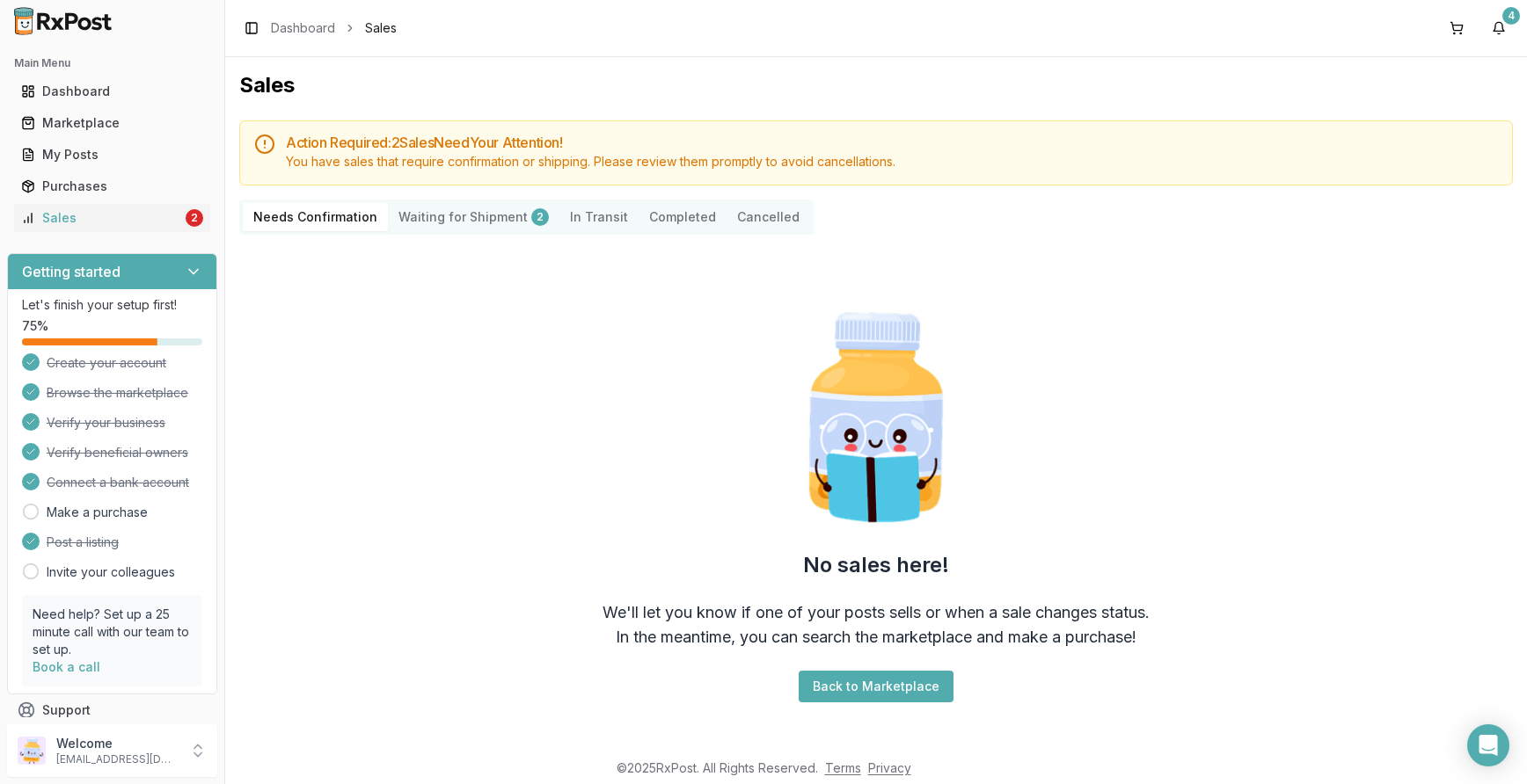
click at [406, 220] on Shipment "Waiting for Shipment 2" at bounding box center [473, 217] width 171 height 29
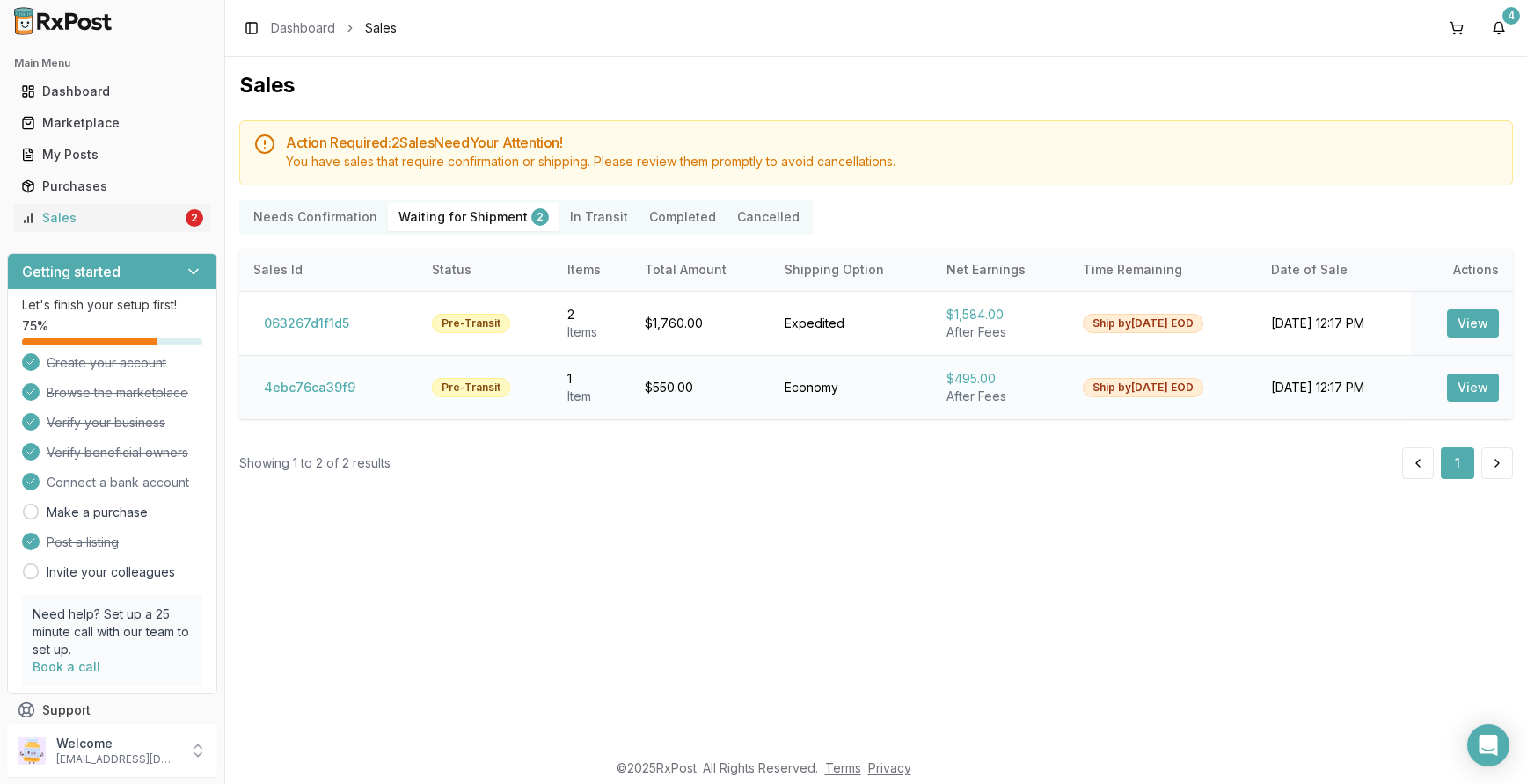
click at [310, 389] on button "4ebc76ca39f9" at bounding box center [309, 387] width 112 height 29
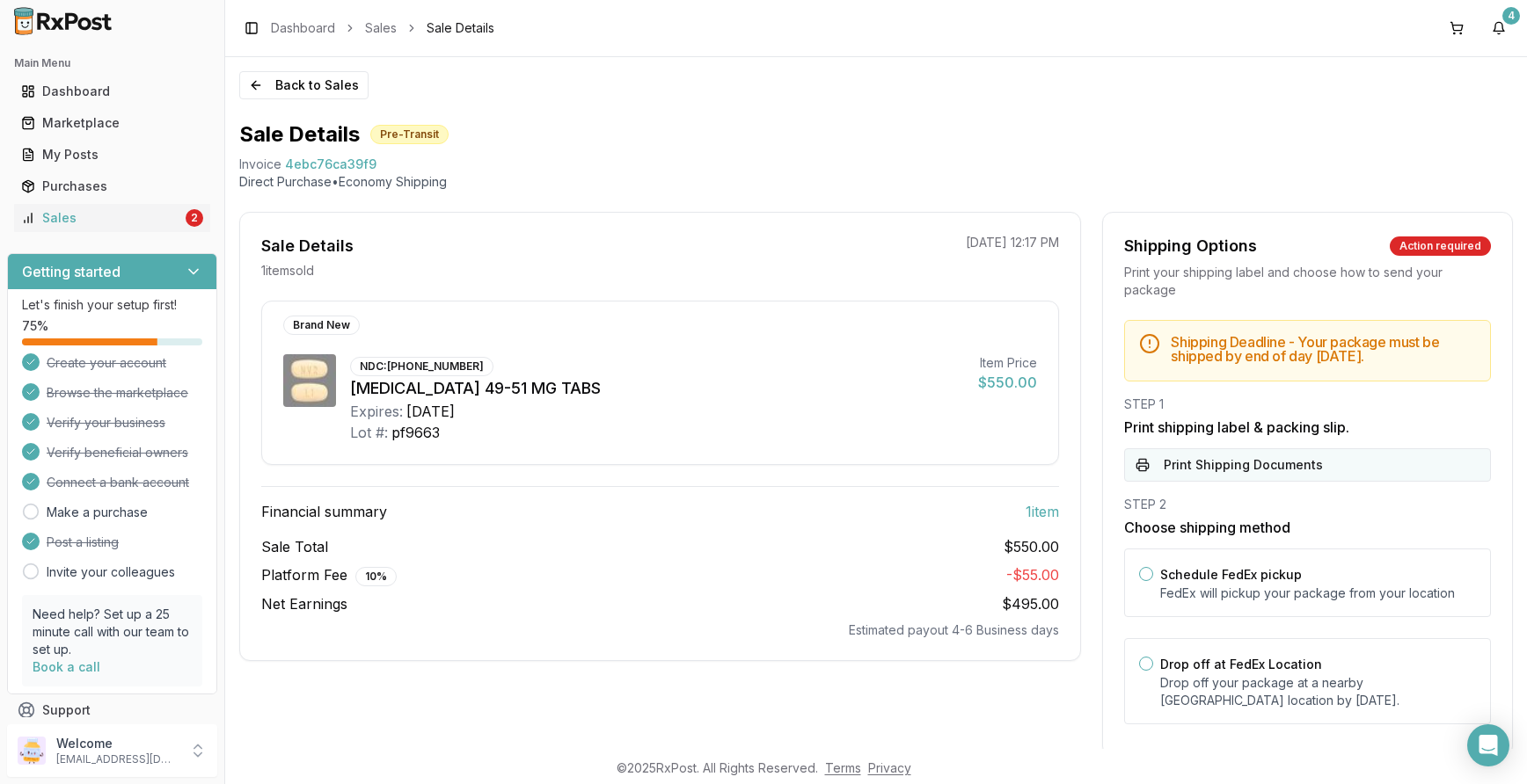
click at [1226, 467] on button "Print Shipping Documents" at bounding box center [1307, 465] width 366 height 33
